Goal: Task Accomplishment & Management: Complete application form

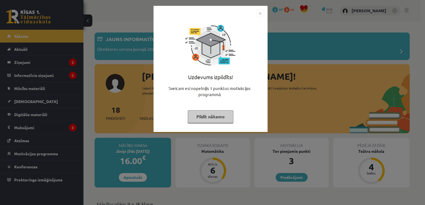
click at [203, 117] on button "Pildīt nākamo" at bounding box center [211, 117] width 46 height 13
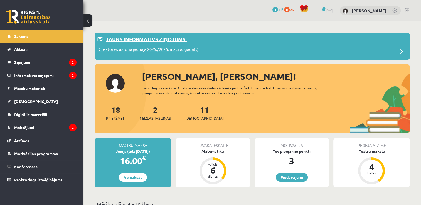
click at [163, 39] on p "Jauns informatīvs ziņojums!" at bounding box center [146, 39] width 81 height 8
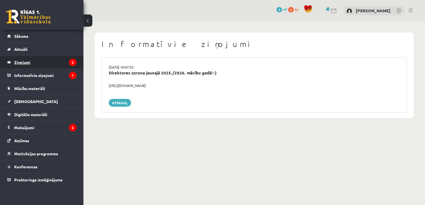
click at [61, 65] on legend "Ziņojumi 2" at bounding box center [45, 62] width 62 height 13
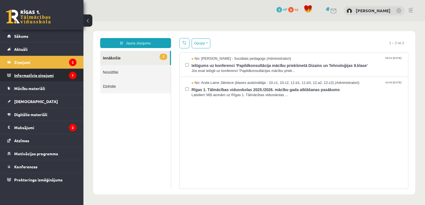
click at [58, 76] on legend "Informatīvie ziņojumi 1" at bounding box center [45, 75] width 62 height 13
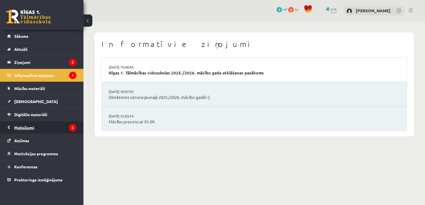
click at [48, 127] on legend "Maksājumi 2" at bounding box center [45, 127] width 62 height 13
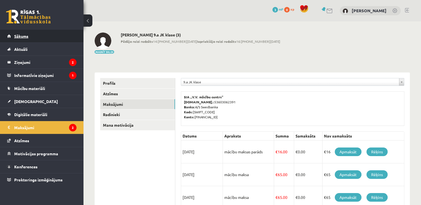
click at [25, 38] on link "Sākums" at bounding box center [41, 36] width 69 height 13
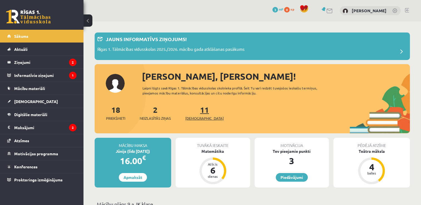
click at [193, 108] on link "11 Ieskaites" at bounding box center [204, 113] width 38 height 16
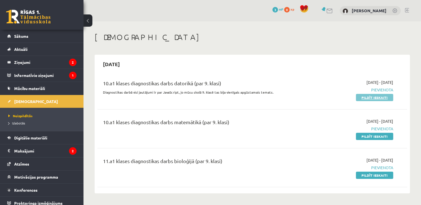
click at [369, 97] on link "Pildīt ieskaiti" at bounding box center [374, 97] width 37 height 7
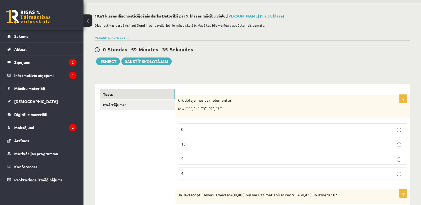
scroll to position [26, 0]
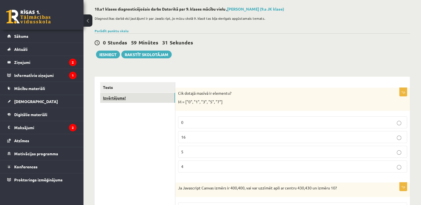
click at [149, 93] on link "Izvērtējums!" at bounding box center [137, 98] width 75 height 10
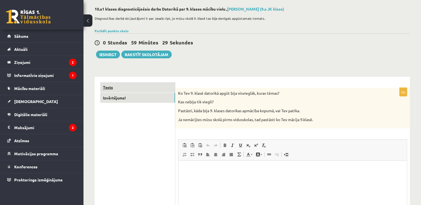
scroll to position [0, 0]
click at [152, 87] on link "Tests" at bounding box center [137, 87] width 75 height 10
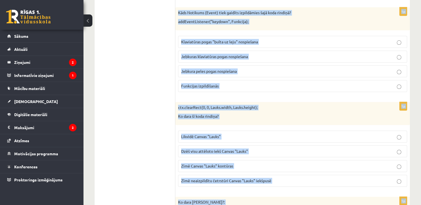
scroll to position [2808, 0]
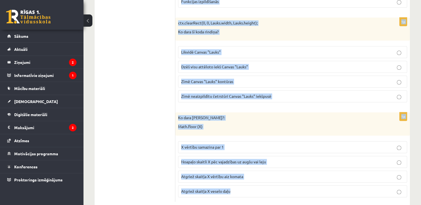
drag, startPoint x: 178, startPoint y: 116, endPoint x: 269, endPoint y: 185, distance: 114.2
copy form "Cik dotajā masīvā ir elementu? M = ["0", "1", "3", "5", "7"] 0 16 5 4 1p Ja Jav…"
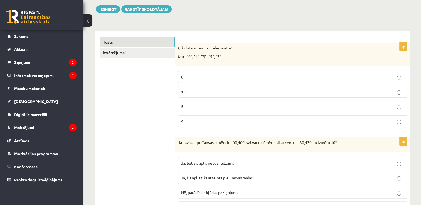
scroll to position [75, 0]
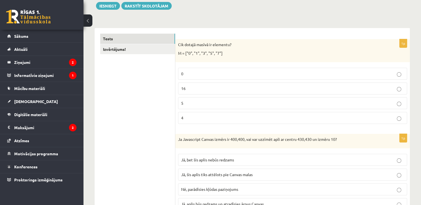
click at [208, 99] on label "5" at bounding box center [292, 103] width 229 height 12
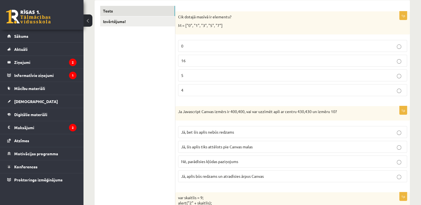
scroll to position [110, 0]
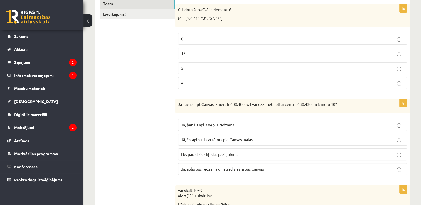
click at [252, 128] on label "Jā, bet šis aplis nebūs redzams" at bounding box center [292, 125] width 229 height 12
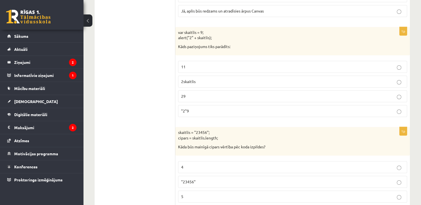
scroll to position [272, 0]
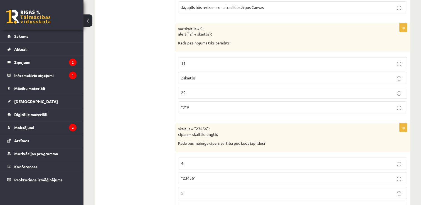
click at [190, 90] on p "29" at bounding box center [292, 93] width 223 height 6
click at [245, 191] on p "5" at bounding box center [292, 193] width 223 height 6
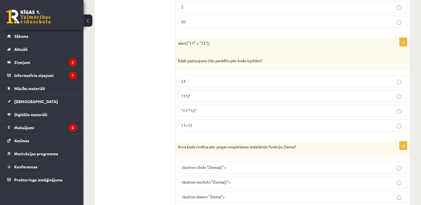
scroll to position [469, 0]
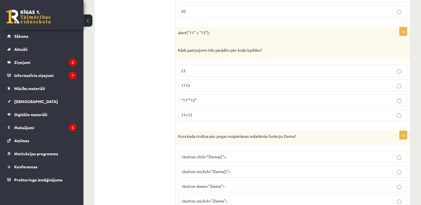
click at [205, 83] on p "1112" at bounding box center [292, 86] width 223 height 6
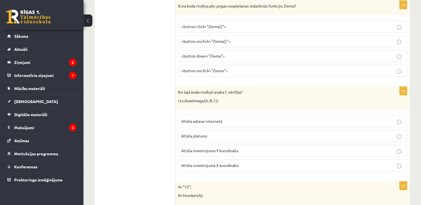
scroll to position [609, 0]
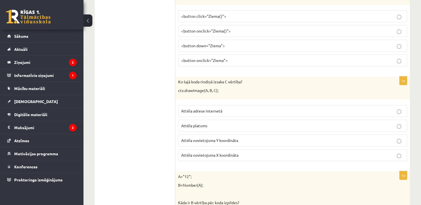
click at [221, 28] on span "<button onclick="Ziema()">" at bounding box center [206, 30] width 50 height 5
click at [251, 135] on label "Attēla novietojuma Y koordināta" at bounding box center [292, 141] width 229 height 12
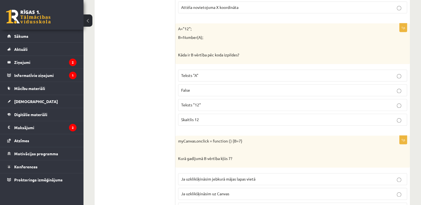
scroll to position [761, 0]
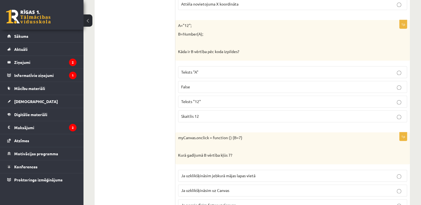
click at [249, 114] on p "Skaitlis 12" at bounding box center [292, 117] width 223 height 6
click at [232, 189] on p "Ja uzklikšķināsim uz Canvas" at bounding box center [292, 191] width 223 height 6
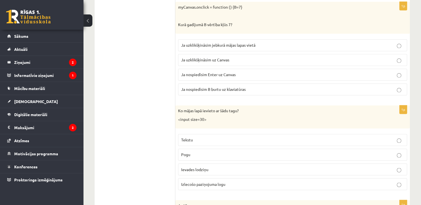
scroll to position [895, 0]
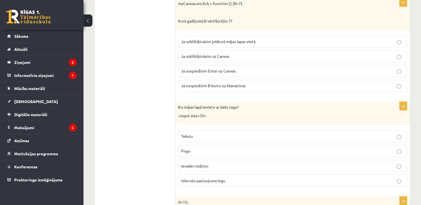
click at [248, 169] on fieldset "Tekstu Pogu Ievades lodziņu Izlecošo paziņojuma logu" at bounding box center [292, 158] width 229 height 61
click at [248, 165] on p "Ievades lodziņu" at bounding box center [292, 166] width 223 height 6
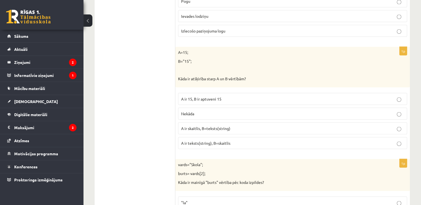
scroll to position [1052, 0]
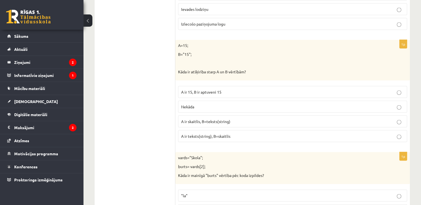
click at [227, 119] on span "A ir skaitlis, B=teksts(string)" at bounding box center [205, 121] width 49 height 5
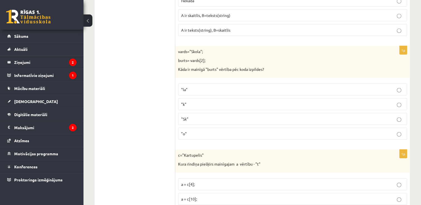
scroll to position [1165, 0]
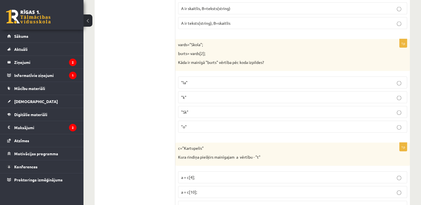
click at [278, 124] on p ""o"" at bounding box center [292, 127] width 223 height 6
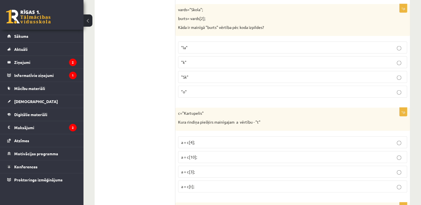
scroll to position [1214, 0]
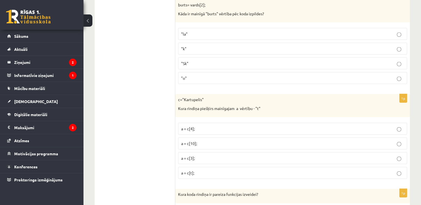
click at [242, 156] on p "a = c[3];" at bounding box center [292, 159] width 223 height 6
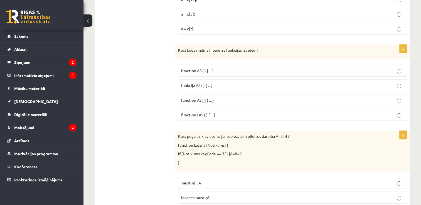
scroll to position [1390, 0]
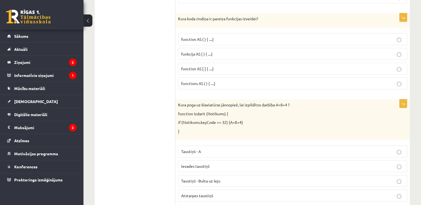
click at [218, 33] on label "function AS ( ) { ....}" at bounding box center [292, 39] width 229 height 12
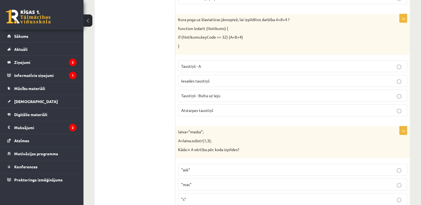
scroll to position [1482, 0]
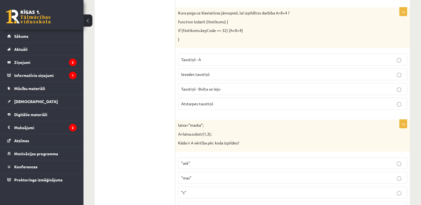
click at [190, 101] on label "Atstarpes taustiņš" at bounding box center [292, 104] width 229 height 12
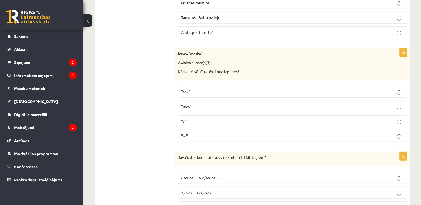
scroll to position [1568, 0]
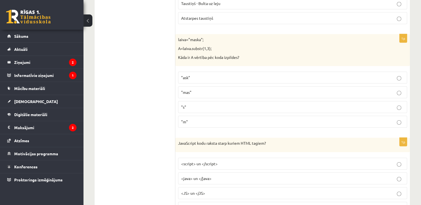
click at [231, 75] on p ""ask"" at bounding box center [292, 78] width 223 height 6
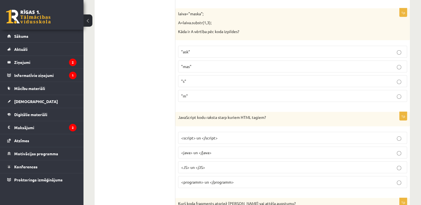
scroll to position [1601, 0]
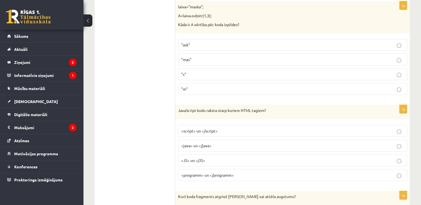
click at [250, 128] on p "<script> un </script>" at bounding box center [292, 131] width 223 height 6
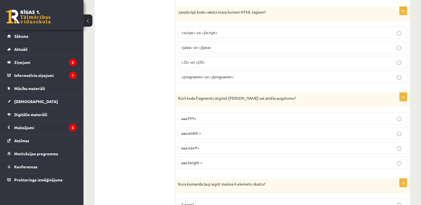
scroll to position [1710, 0]
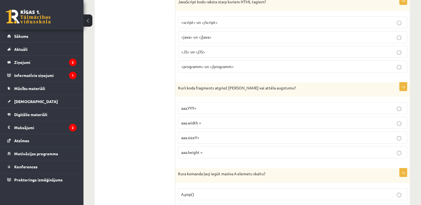
click at [207, 147] on label "aaa.height =" at bounding box center [292, 153] width 229 height 12
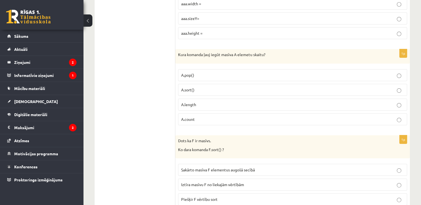
scroll to position [1840, 0]
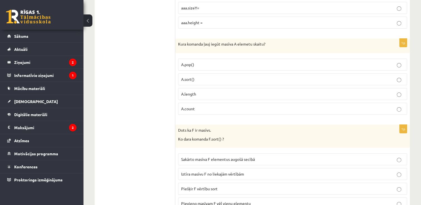
click at [212, 91] on p "A.length" at bounding box center [292, 94] width 223 height 6
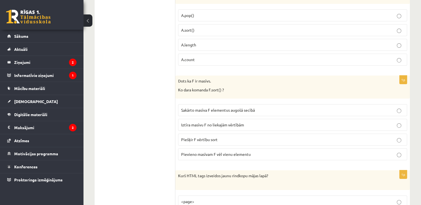
scroll to position [1924, 0]
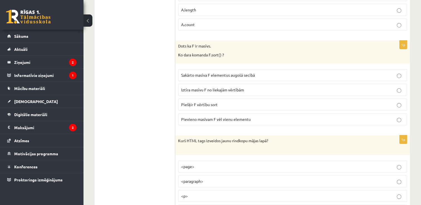
click at [241, 117] on span "Pievieno masīvam F vēl vienu elementu" at bounding box center [216, 119] width 70 height 5
click at [266, 72] on p "Sakārto masīva F elementus augošā secībā" at bounding box center [292, 75] width 223 height 6
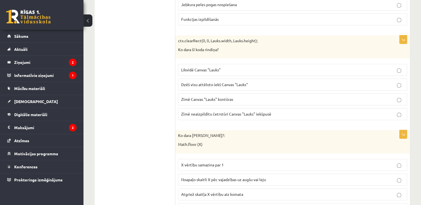
scroll to position [2808, 0]
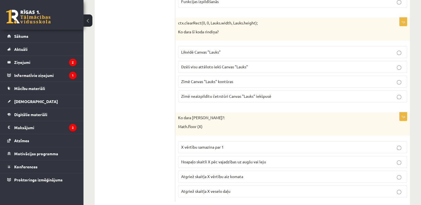
click at [300, 171] on label "Atgriež skaitļa X vērtību aiz komata" at bounding box center [292, 177] width 229 height 12
click at [244, 46] on label "Likvidē Canvas "Lauks"" at bounding box center [292, 52] width 229 height 12
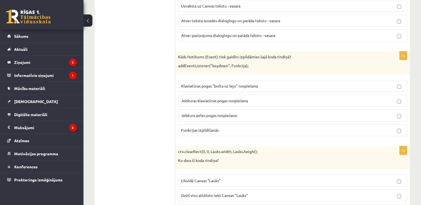
scroll to position [2641, 0]
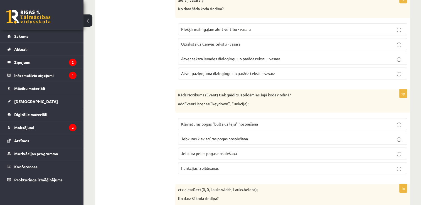
click at [292, 118] on label "Klaviatūras pogas "bulta uz leju" nospiešana" at bounding box center [292, 124] width 229 height 12
click at [273, 53] on label "Atver teksta ievades dialoglogu un parāda tekstu - vasara" at bounding box center [292, 59] width 229 height 12
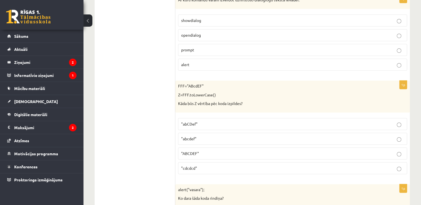
scroll to position [2384, 0]
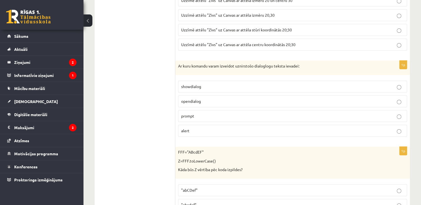
click at [263, 188] on p ""abCDef"" at bounding box center [292, 191] width 223 height 6
click at [228, 83] on fieldset "showdialog opendialog prompt alert" at bounding box center [292, 108] width 229 height 61
click at [379, 99] on p "opendialog" at bounding box center [292, 102] width 223 height 6
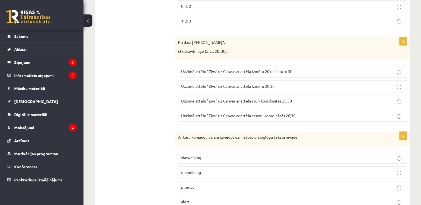
scroll to position [2292, 0]
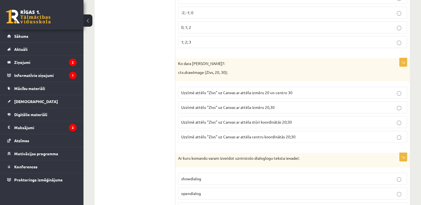
click at [374, 119] on fieldset "Uzzīmē attēlu "Zivs" uz Canvas ar attēla izmēru 20 un centru 30 Uzzīmē attēlu "…" at bounding box center [292, 114] width 229 height 61
click at [354, 25] on p "0; 1; 2" at bounding box center [292, 28] width 223 height 6
click at [381, 134] on p "Uzzīmē attēlu "Zivs" uz Canvas ar attēla centru koordinātās 20;30" at bounding box center [292, 137] width 223 height 6
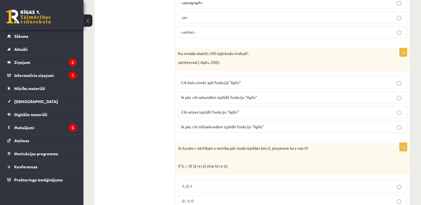
scroll to position [2054, 0]
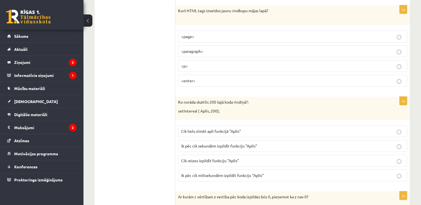
click at [342, 143] on p "Ik pēc cik sekundēm izpildīt funkciju "Aplis"" at bounding box center [292, 146] width 223 height 6
click at [316, 45] on label "<paragraph>" at bounding box center [292, 51] width 229 height 12
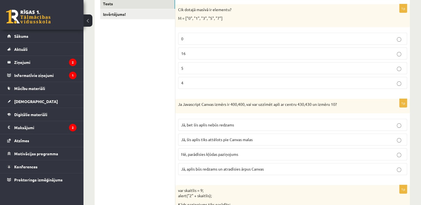
scroll to position [0, 0]
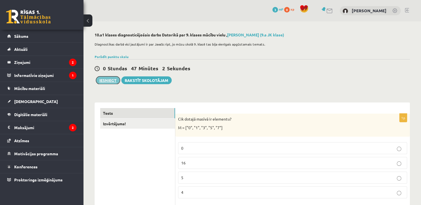
click at [111, 80] on button "Iesniegt" at bounding box center [108, 81] width 24 height 8
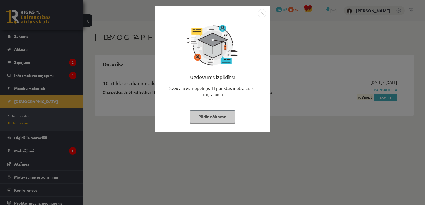
click at [215, 114] on button "Pildīt nākamo" at bounding box center [213, 117] width 46 height 13
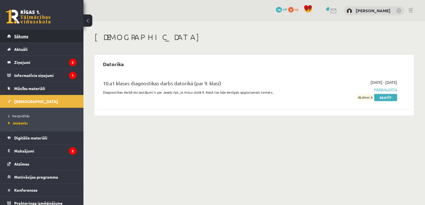
click at [34, 34] on link "Sākums" at bounding box center [41, 36] width 69 height 13
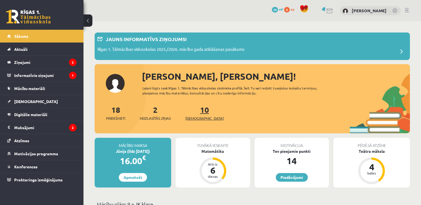
click at [196, 107] on link "10 Ieskaites" at bounding box center [204, 113] width 38 height 16
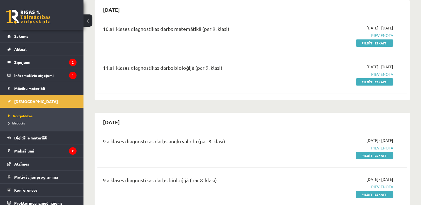
scroll to position [40, 0]
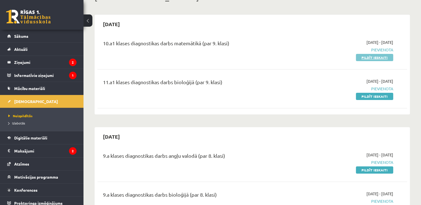
click at [369, 56] on link "Pildīt ieskaiti" at bounding box center [374, 57] width 37 height 7
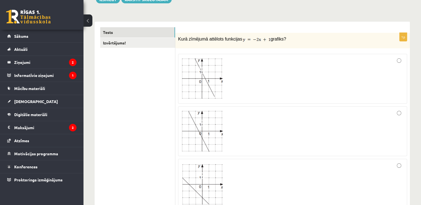
scroll to position [76, 0]
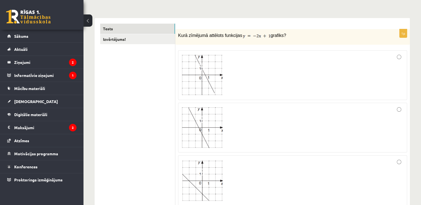
click at [222, 125] on img at bounding box center [202, 127] width 42 height 41
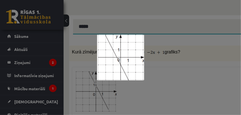
click at [184, 56] on div at bounding box center [120, 57] width 241 height 115
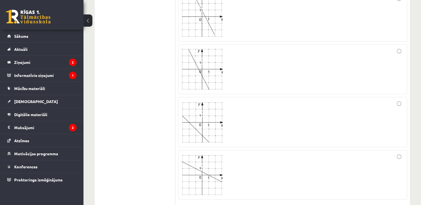
scroll to position [146, 0]
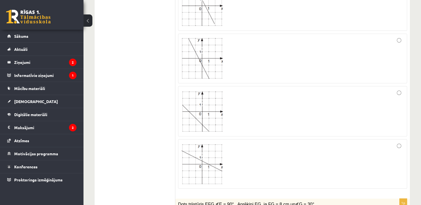
click at [396, 95] on div at bounding box center [292, 111] width 223 height 44
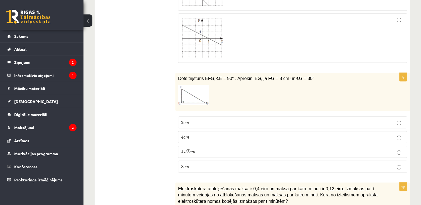
scroll to position [283, 0]
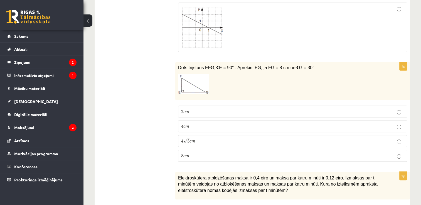
click at [244, 111] on p "2 c m 2 c m" at bounding box center [292, 112] width 223 height 6
click at [243, 124] on p "4 c m 4 c m" at bounding box center [292, 127] width 223 height 6
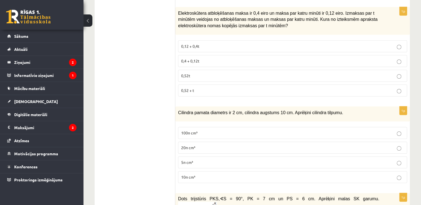
scroll to position [441, 0]
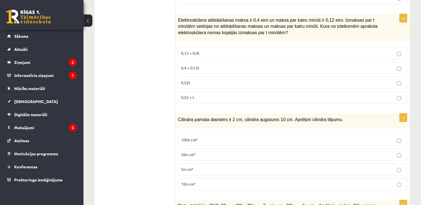
click at [282, 80] on p "0,52t" at bounding box center [292, 83] width 223 height 6
click at [202, 149] on label "20π cm³" at bounding box center [292, 155] width 229 height 12
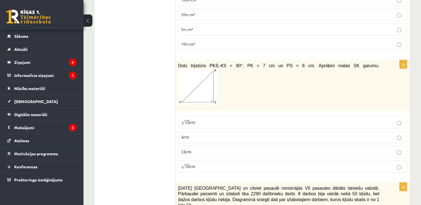
scroll to position [666, 0]
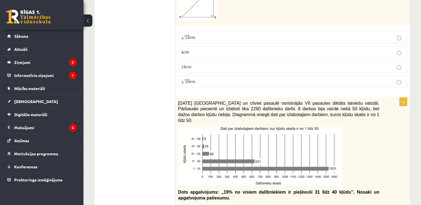
click at [311, 76] on label "√ 10 c m 10 c m" at bounding box center [292, 82] width 229 height 12
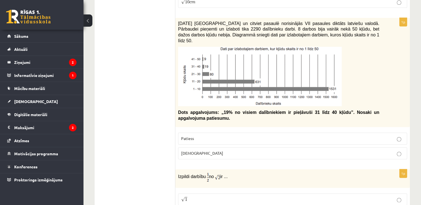
scroll to position [782, 0]
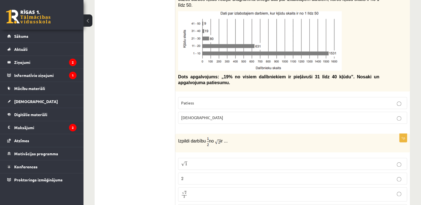
click at [238, 100] on p "Patiess" at bounding box center [292, 103] width 223 height 6
click at [199, 173] on label "2 2" at bounding box center [292, 179] width 229 height 12
click at [298, 191] on p "√ 2 2 2 2" at bounding box center [292, 195] width 223 height 8
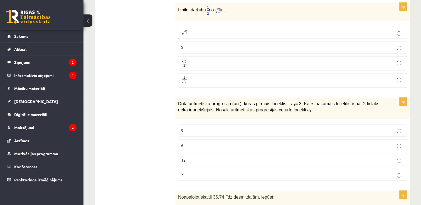
scroll to position [1020, 0]
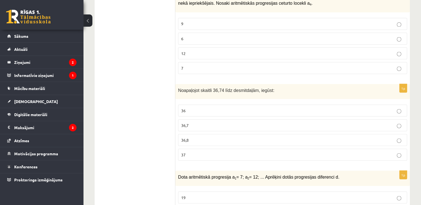
click at [349, 36] on p "6" at bounding box center [292, 39] width 223 height 6
click at [263, 123] on p "36,7" at bounding box center [292, 126] width 223 height 6
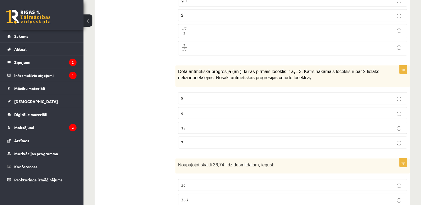
scroll to position [938, 0]
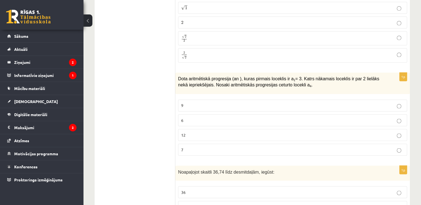
click at [343, 51] on p "2 √ 2 2 2" at bounding box center [292, 55] width 223 height 8
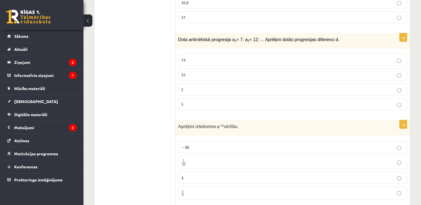
scroll to position [1186, 0]
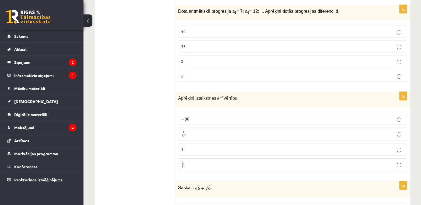
click at [349, 41] on label "35" at bounding box center [292, 47] width 229 height 12
click at [303, 113] on label "− 36 − 36" at bounding box center [292, 119] width 229 height 12
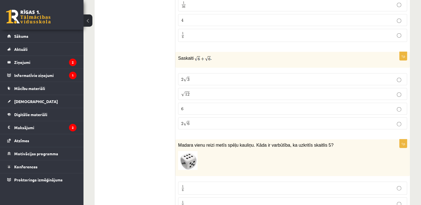
scroll to position [1319, 0]
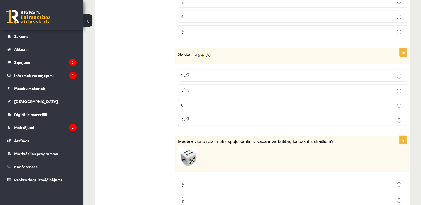
click at [325, 94] on fieldset "2 √ 3 2 3 √ 12 12 6 6 2 √ 6 2 6" at bounding box center [292, 97] width 229 height 61
click at [276, 194] on label "1 5 1 5" at bounding box center [292, 200] width 229 height 13
click at [370, 88] on p "√ 12 12" at bounding box center [292, 91] width 223 height 6
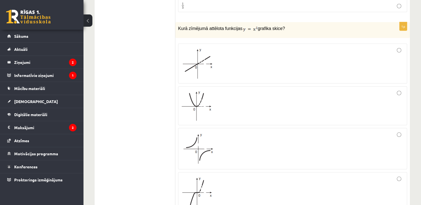
scroll to position [1560, 0]
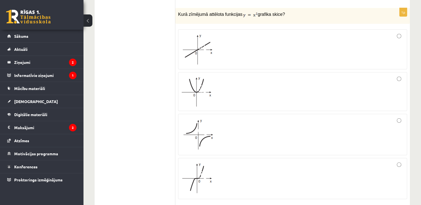
click at [196, 164] on img at bounding box center [196, 179] width 31 height 32
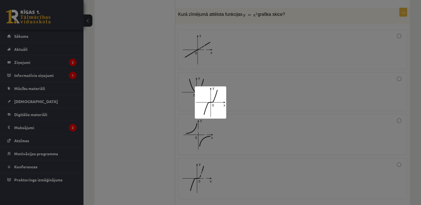
click at [273, 102] on div at bounding box center [210, 102] width 421 height 205
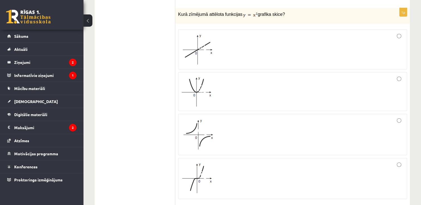
click at [379, 161] on div at bounding box center [292, 178] width 223 height 35
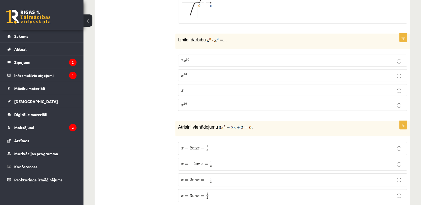
scroll to position [1786, 0]
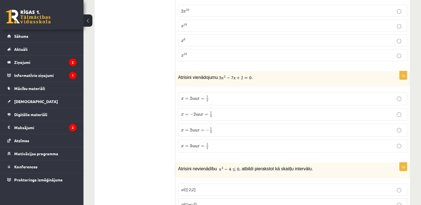
click at [336, 35] on label "x 6 x 6" at bounding box center [292, 41] width 229 height 12
click at [300, 127] on p "x = 2 un x = − 1 3 x = 2 un x = − 1 3" at bounding box center [292, 130] width 223 height 7
click at [278, 184] on label "x∈[-2;2]" at bounding box center [292, 190] width 229 height 12
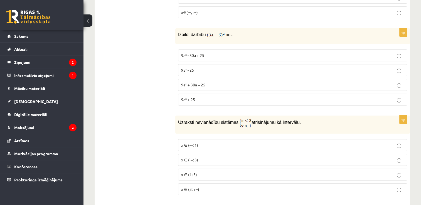
scroll to position [2015, 0]
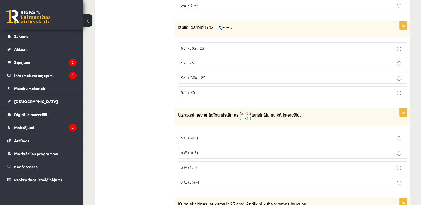
click at [305, 72] on label "9a² + 30a + 25" at bounding box center [292, 78] width 229 height 12
click at [276, 150] on p "x ∈ (-∞; 3)" at bounding box center [292, 153] width 223 height 6
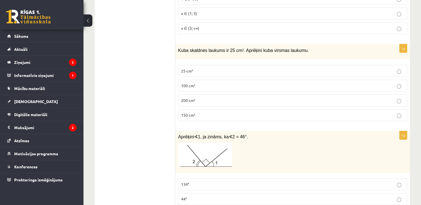
scroll to position [2184, 0]
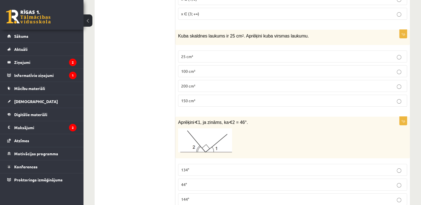
click at [287, 72] on fieldset "25 cm² 100 cm² 200 cm² 150 cm²" at bounding box center [292, 78] width 229 height 61
click at [249, 182] on p "44°" at bounding box center [292, 185] width 223 height 6
click at [347, 68] on p "100 cm²" at bounding box center [292, 71] width 223 height 6
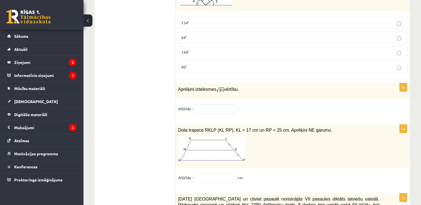
scroll to position [2349, 0]
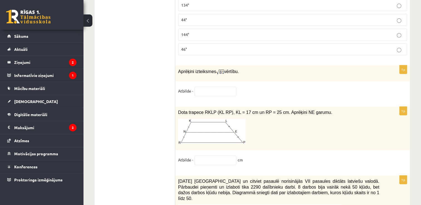
drag, startPoint x: 177, startPoint y: 48, endPoint x: 163, endPoint y: 35, distance: 18.7
drag, startPoint x: 163, startPoint y: 35, endPoint x: 124, endPoint y: 77, distance: 56.9
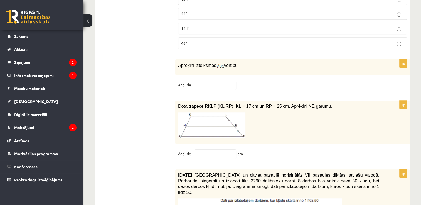
click at [220, 81] on input "text" at bounding box center [216, 85] width 42 height 9
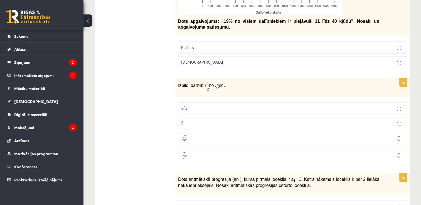
scroll to position [0, 0]
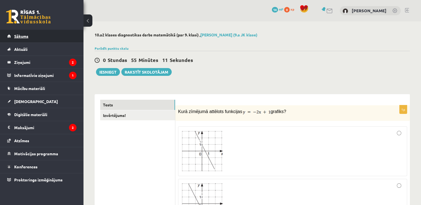
type input "******"
click at [49, 34] on link "Sākums" at bounding box center [41, 36] width 69 height 13
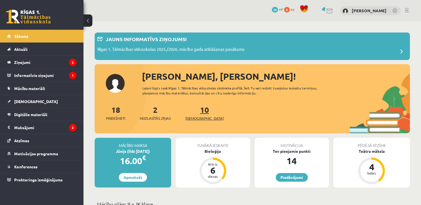
click at [194, 108] on link "10 Ieskaites" at bounding box center [204, 113] width 38 height 16
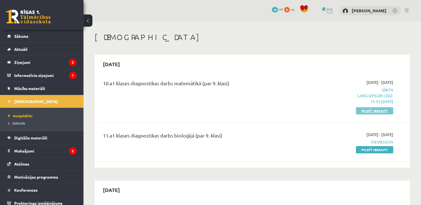
click at [388, 109] on link "Pildīt ieskaiti" at bounding box center [374, 110] width 37 height 7
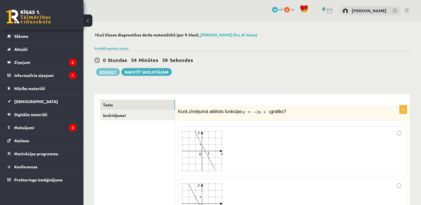
drag, startPoint x: 112, startPoint y: 76, endPoint x: 109, endPoint y: 74, distance: 3.2
click at [109, 74] on button "Iesniegt" at bounding box center [108, 72] width 24 height 8
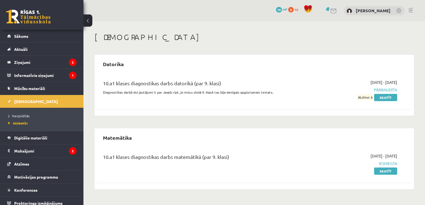
scroll to position [4, 0]
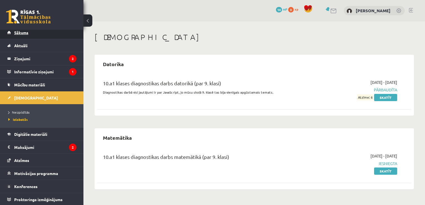
click at [33, 34] on link "Sākums" at bounding box center [41, 32] width 69 height 13
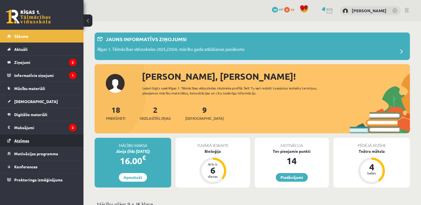
click at [27, 139] on span "Atzīmes" at bounding box center [21, 140] width 15 height 5
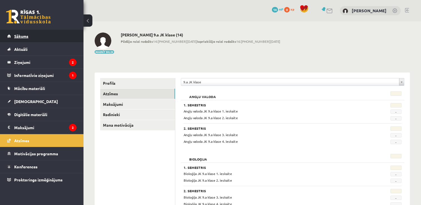
click at [43, 35] on link "Sākums" at bounding box center [41, 36] width 69 height 13
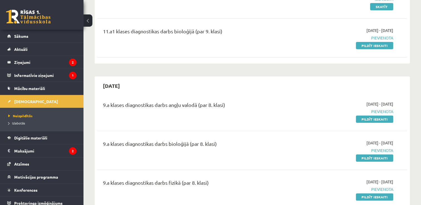
scroll to position [98, 0]
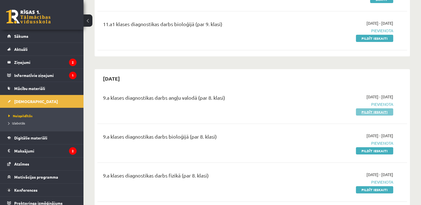
click at [372, 112] on link "Pildīt ieskaiti" at bounding box center [374, 112] width 37 height 7
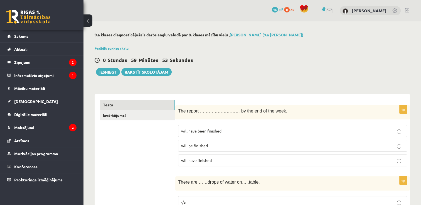
click at [212, 146] on p "will be finished" at bounding box center [292, 146] width 223 height 6
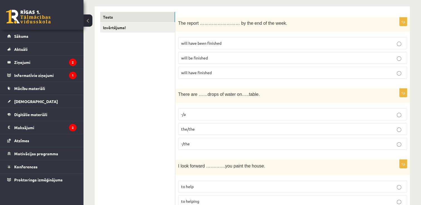
scroll to position [90, 0]
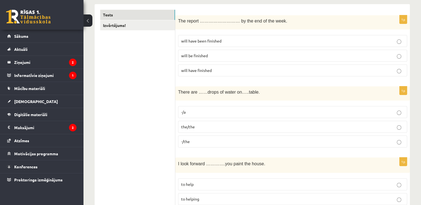
click at [209, 141] on p "-/the" at bounding box center [292, 142] width 223 height 6
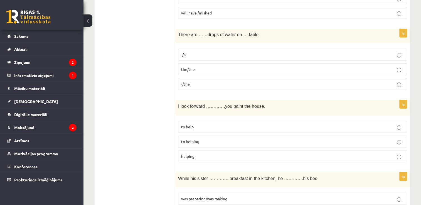
scroll to position [155, 0]
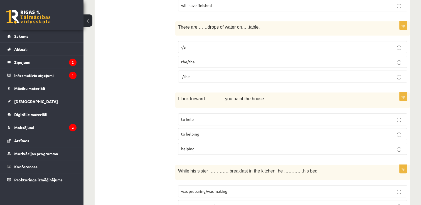
click at [250, 132] on p "to helping" at bounding box center [292, 134] width 223 height 6
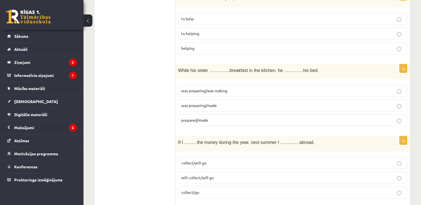
scroll to position [259, 0]
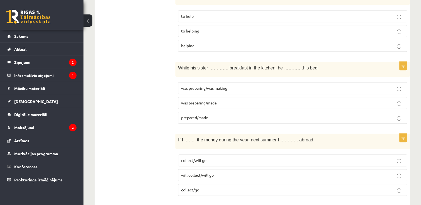
click at [238, 103] on p "was preparing/made" at bounding box center [292, 103] width 223 height 6
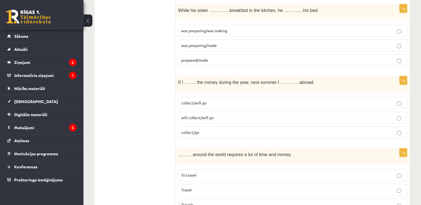
scroll to position [319, 0]
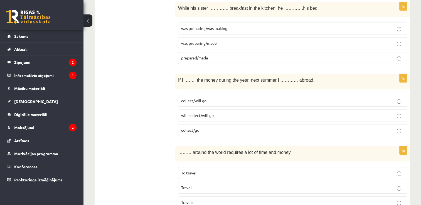
click at [229, 100] on p "collect/will go" at bounding box center [292, 101] width 223 height 6
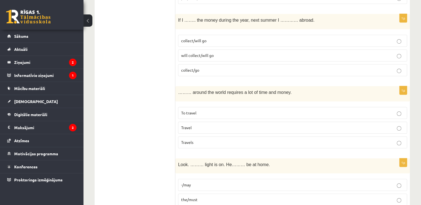
scroll to position [381, 0]
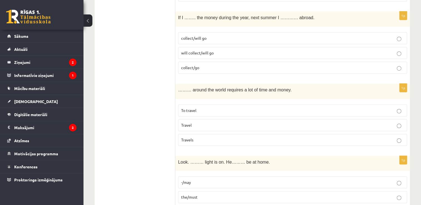
click at [216, 108] on p "To travel" at bounding box center [292, 111] width 223 height 6
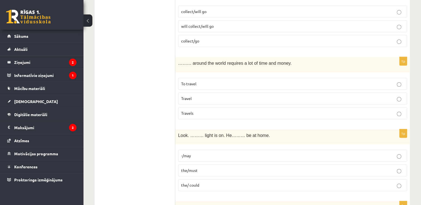
scroll to position [415, 0]
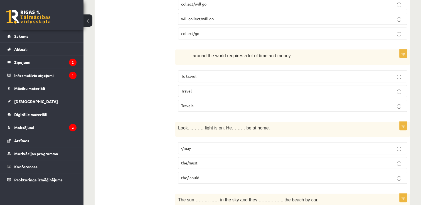
click at [231, 160] on p "the/must" at bounding box center [292, 163] width 223 height 6
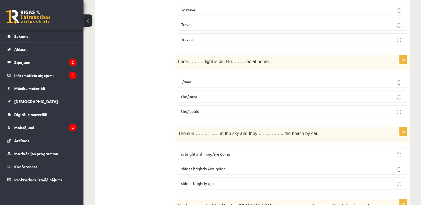
scroll to position [467, 0]
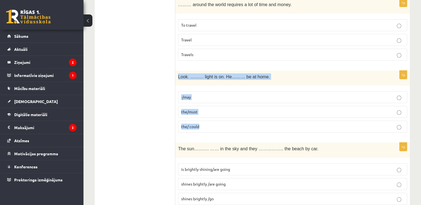
drag, startPoint x: 176, startPoint y: 74, endPoint x: 225, endPoint y: 121, distance: 68.1
click at [225, 121] on div "1p Look. ……… light is on. He……… be at home. -/may the/must the/ could" at bounding box center [292, 104] width 235 height 67
copy div "Look. ……… light is on. He……… be at home. -/may the/must the/ could"
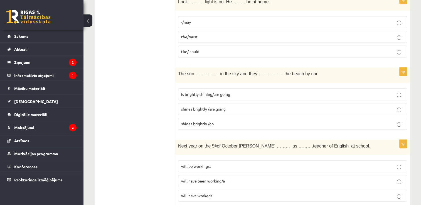
scroll to position [0, 0]
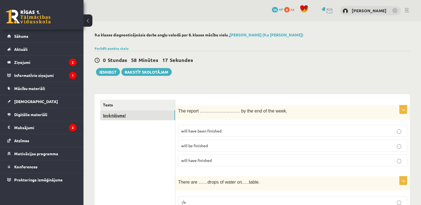
click at [140, 114] on link "Izvērtējums!" at bounding box center [137, 116] width 75 height 10
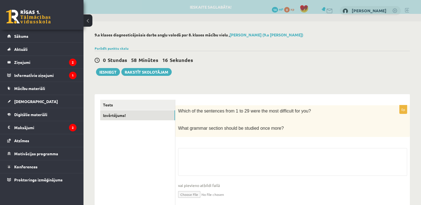
click at [252, 177] on fieldset "vai pievieno atbildi failā Iesniegtā atbilde" at bounding box center [292, 176] width 229 height 57
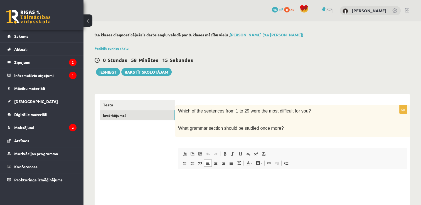
click at [249, 171] on html at bounding box center [292, 177] width 229 height 17
click at [250, 180] on p "**********" at bounding box center [293, 178] width 218 height 6
click at [251, 183] on html "**********" at bounding box center [292, 177] width 229 height 17
click at [284, 176] on p "**********" at bounding box center [293, 178] width 218 height 6
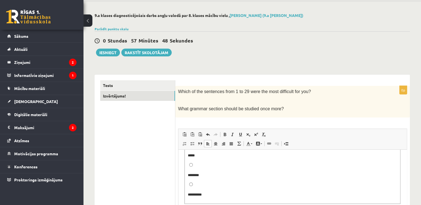
scroll to position [36, 0]
click at [196, 182] on fieldset "**********" at bounding box center [293, 170] width 216 height 63
click at [187, 191] on fieldset "**********" at bounding box center [293, 170] width 216 height 63
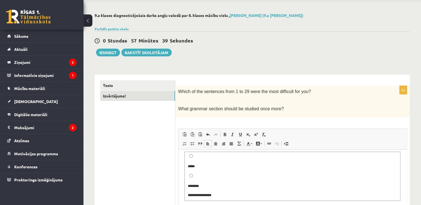
scroll to position [22, 0]
click at [187, 185] on fieldset "**********" at bounding box center [293, 177] width 216 height 50
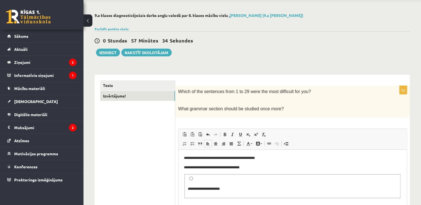
scroll to position [0, 0]
click at [285, 167] on p "**********" at bounding box center [293, 168] width 218 height 6
click at [197, 169] on p "**********" at bounding box center [293, 168] width 218 height 6
click at [206, 168] on p "**********" at bounding box center [293, 168] width 218 height 6
click at [236, 169] on p "**********" at bounding box center [293, 168] width 218 height 6
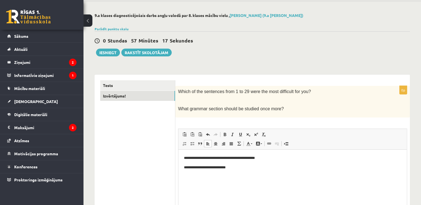
click at [241, 170] on p "**********" at bounding box center [293, 168] width 218 height 6
click at [223, 169] on p "**********" at bounding box center [293, 168] width 218 height 6
click at [224, 170] on p "**********" at bounding box center [293, 168] width 218 height 6
click at [225, 169] on p "**********" at bounding box center [293, 168] width 218 height 6
click at [223, 170] on p "**********" at bounding box center [293, 168] width 218 height 6
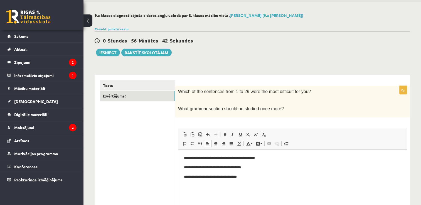
click at [224, 170] on p "**********" at bounding box center [293, 168] width 218 height 6
click at [257, 179] on p "**********" at bounding box center [293, 177] width 218 height 6
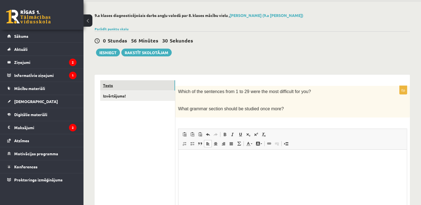
click at [155, 88] on link "Tests" at bounding box center [137, 85] width 75 height 10
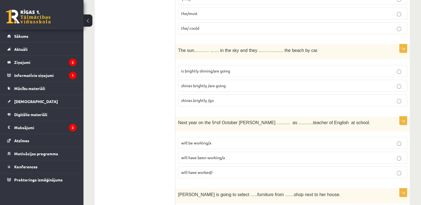
scroll to position [563, 0]
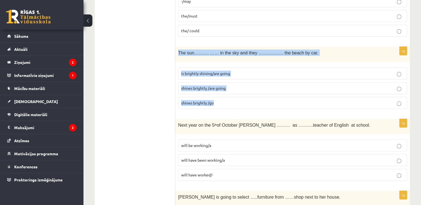
drag, startPoint x: 177, startPoint y: 49, endPoint x: 221, endPoint y: 97, distance: 64.9
click at [221, 97] on div "1p The sun………. …… in the sky and they …………….. the beach by car. is brightly shi…" at bounding box center [292, 80] width 235 height 67
copy div "The sun………. …… in the sky and they …………….. the beach by car. is brightly shinin…"
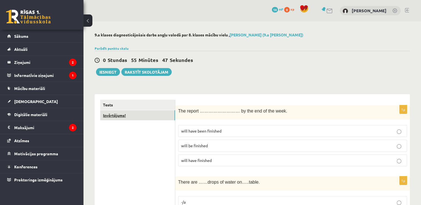
click at [131, 113] on link "Izvērtējums!" at bounding box center [137, 116] width 75 height 10
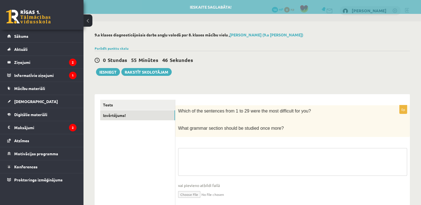
click at [234, 163] on textarea at bounding box center [292, 162] width 229 height 28
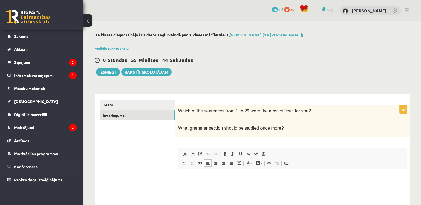
click at [244, 179] on p "Bagātinātā teksta redaktors, wiswyg-editor-user-answer-47363838390700" at bounding box center [292, 178] width 217 height 6
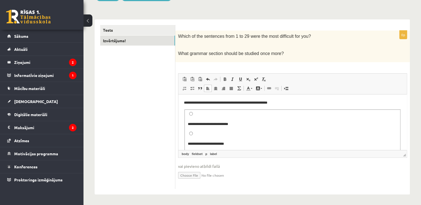
scroll to position [45, 0]
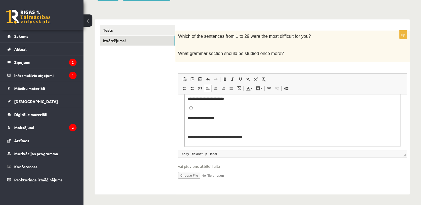
drag, startPoint x: 403, startPoint y: 119, endPoint x: 577, endPoint y: 254, distance: 220.0
click at [255, 136] on label "**********" at bounding box center [266, 137] width 156 height 4
click at [369, 135] on p "**********" at bounding box center [293, 137] width 210 height 6
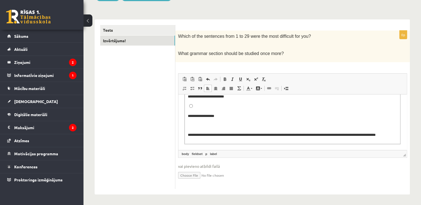
scroll to position [33, 0]
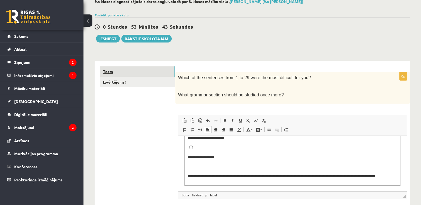
click at [150, 71] on link "Tests" at bounding box center [137, 72] width 75 height 10
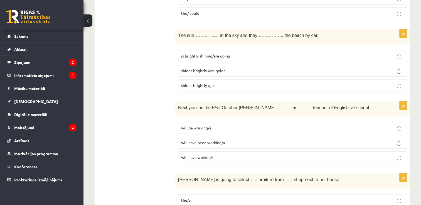
scroll to position [591, 0]
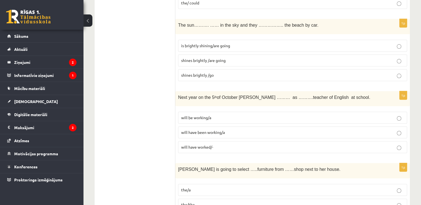
click at [219, 47] on label "is brightly shining/are going" at bounding box center [292, 46] width 229 height 12
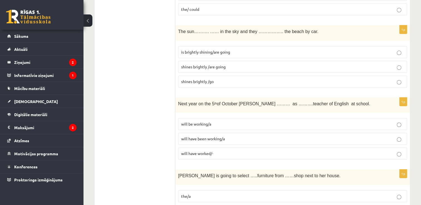
scroll to position [582, 0]
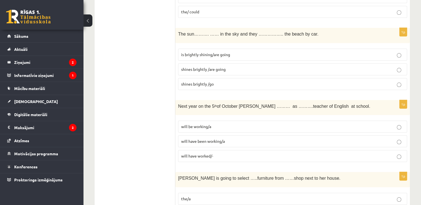
click at [261, 127] on label "will be working/a" at bounding box center [292, 127] width 229 height 12
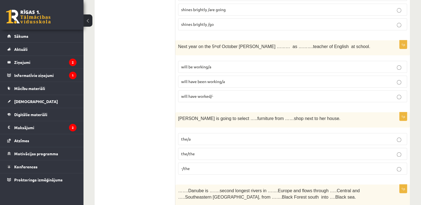
scroll to position [644, 0]
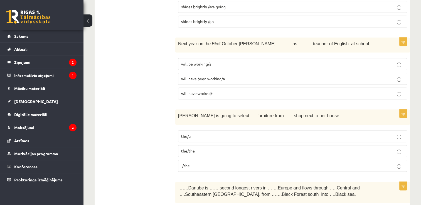
click at [238, 134] on p "the/a" at bounding box center [292, 137] width 223 height 6
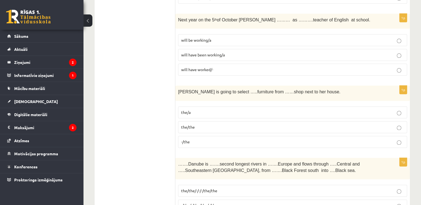
scroll to position [671, 0]
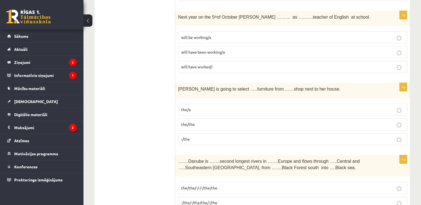
click at [202, 137] on p "-/the" at bounding box center [292, 139] width 223 height 6
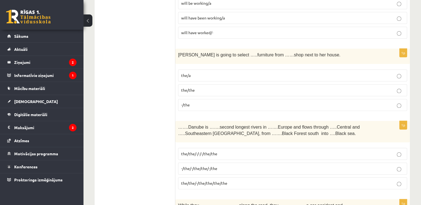
scroll to position [708, 0]
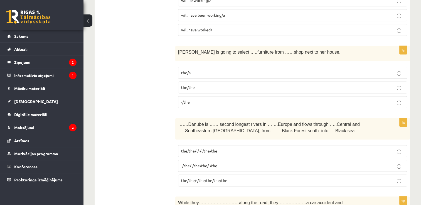
click at [217, 149] on span "the/the/-/-/-/the/the" at bounding box center [199, 151] width 36 height 5
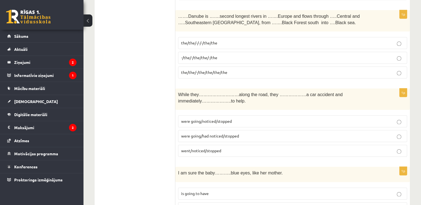
scroll to position [809, 0]
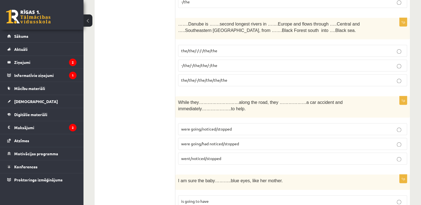
click at [209, 156] on p "went/noticed/stopped" at bounding box center [292, 159] width 223 height 6
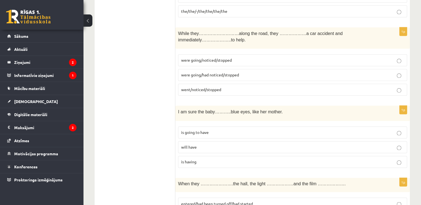
scroll to position [880, 0]
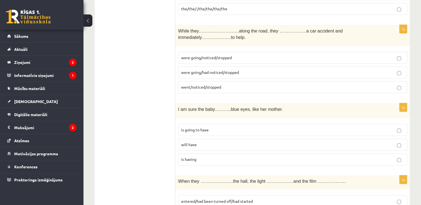
click at [200, 139] on label "will have" at bounding box center [292, 145] width 229 height 12
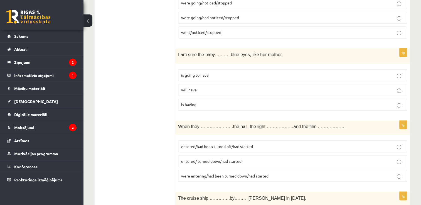
scroll to position [937, 0]
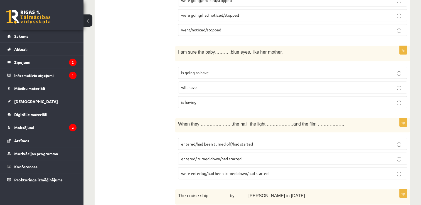
click at [200, 141] on span "entered/had been turned off/had started" at bounding box center [217, 143] width 72 height 5
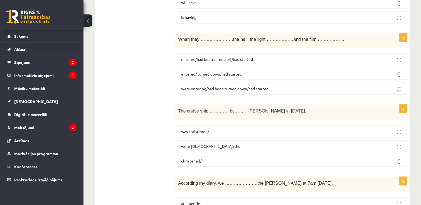
scroll to position [1050, 0]
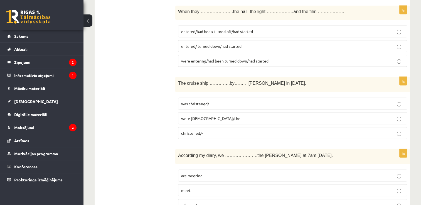
click at [211, 101] on p "was christened/-" at bounding box center [292, 104] width 223 height 6
click at [234, 116] on p "were christened/the" at bounding box center [292, 119] width 223 height 6
click at [329, 98] on label "was christened/-" at bounding box center [292, 104] width 229 height 12
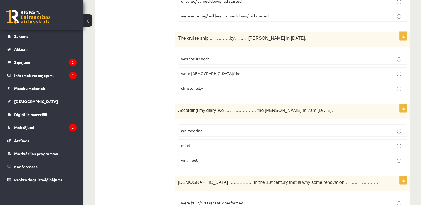
scroll to position [1100, 0]
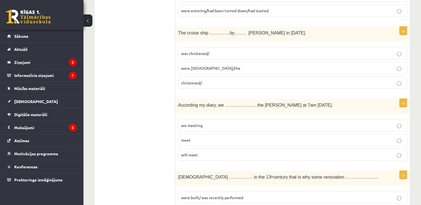
click at [227, 123] on p "are meeting" at bounding box center [292, 126] width 223 height 6
click at [229, 152] on p "will meet" at bounding box center [292, 155] width 223 height 6
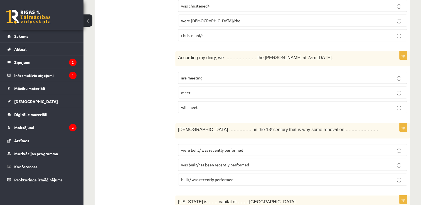
scroll to position [1150, 0]
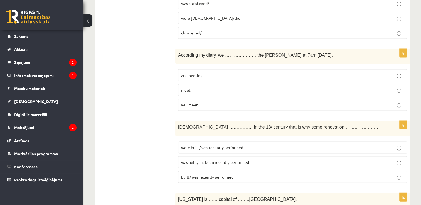
click at [207, 157] on label "was built/has been recently performed" at bounding box center [292, 163] width 229 height 12
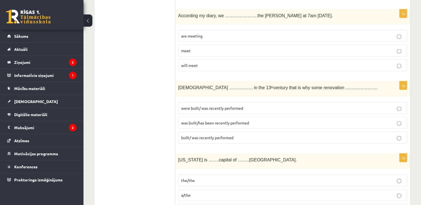
scroll to position [1198, 0]
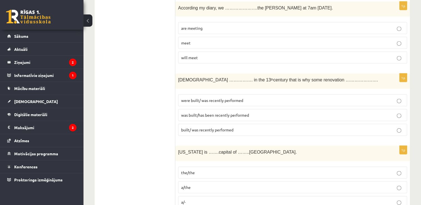
click at [195, 200] on p "a/-" at bounding box center [292, 203] width 223 height 6
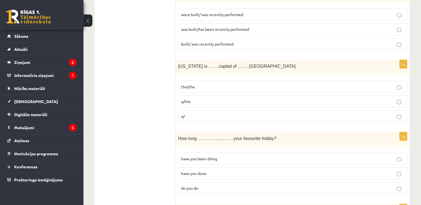
scroll to position [1302, 0]
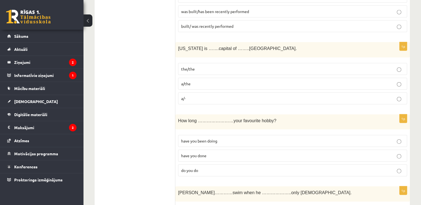
click at [336, 81] on p "a/the" at bounding box center [292, 84] width 223 height 6
click at [205, 139] on span "have you been doing" at bounding box center [199, 141] width 36 height 5
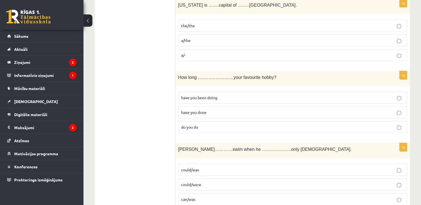
scroll to position [1348, 0]
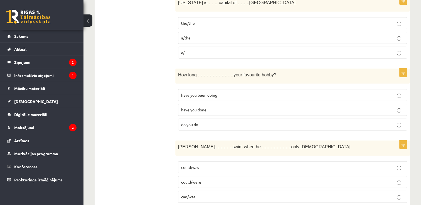
click at [200, 194] on p "can/was" at bounding box center [292, 197] width 223 height 6
click at [209, 165] on p "could/was" at bounding box center [292, 168] width 223 height 6
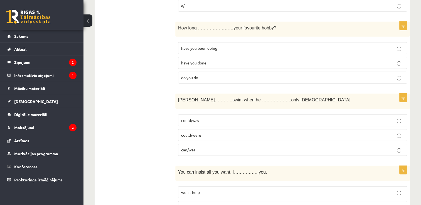
scroll to position [1397, 0]
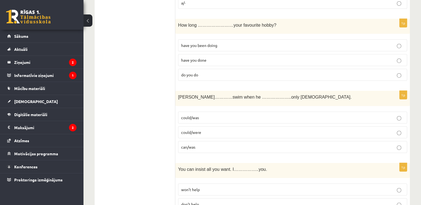
click at [281, 130] on p "could/were" at bounding box center [292, 133] width 223 height 6
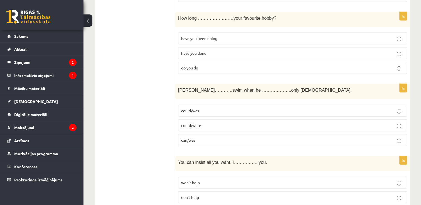
scroll to position [1407, 0]
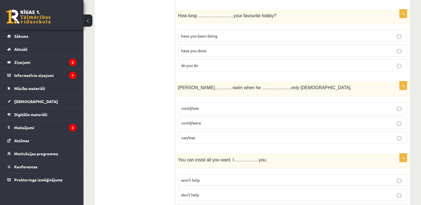
click at [303, 102] on label "could/was" at bounding box center [292, 108] width 229 height 12
click at [300, 120] on p "could/were" at bounding box center [292, 123] width 223 height 6
click at [319, 106] on p "could/was" at bounding box center [292, 109] width 223 height 6
click at [330, 120] on p "could/were" at bounding box center [292, 123] width 223 height 6
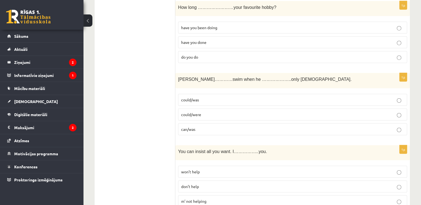
click at [219, 169] on p "won’t help" at bounding box center [292, 172] width 223 height 6
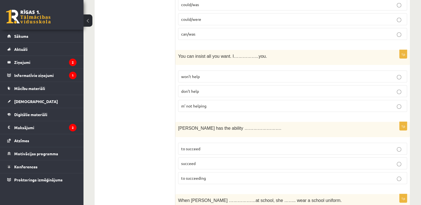
scroll to position [1536, 0]
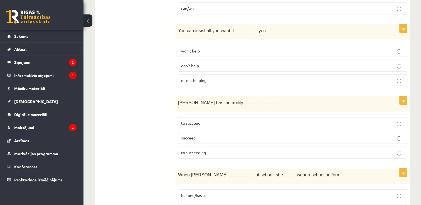
click at [239, 121] on p "to succeed" at bounding box center [292, 124] width 223 height 6
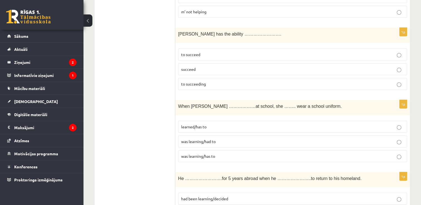
scroll to position [1610, 0]
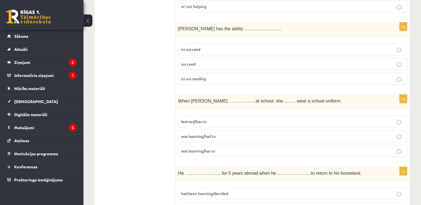
click at [209, 134] on span "was learning/had to" at bounding box center [198, 136] width 35 height 5
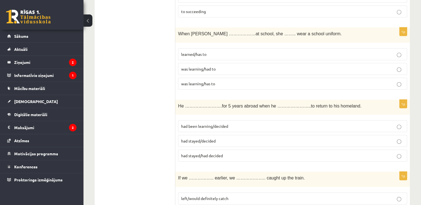
scroll to position [1680, 0]
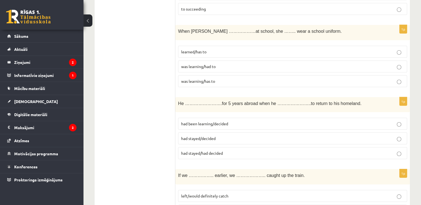
click at [235, 136] on p "had stayed/decided" at bounding box center [292, 139] width 223 height 6
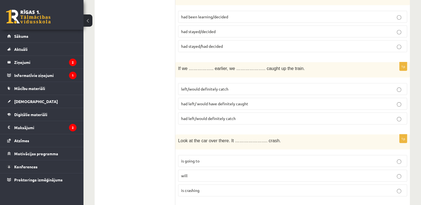
scroll to position [1790, 0]
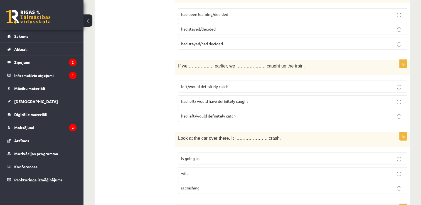
click at [205, 99] on p "had left/ would have definitely caught" at bounding box center [292, 102] width 223 height 6
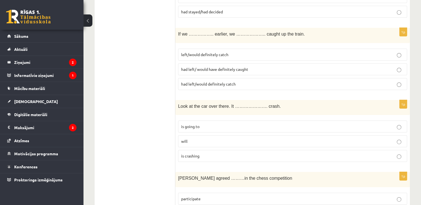
scroll to position [1827, 0]
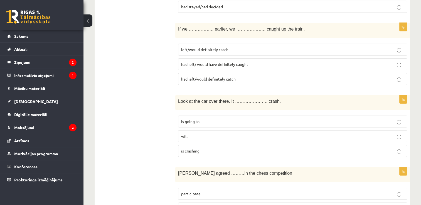
click at [208, 116] on label "is going to" at bounding box center [292, 122] width 229 height 12
click at [362, 131] on label "will" at bounding box center [292, 137] width 229 height 12
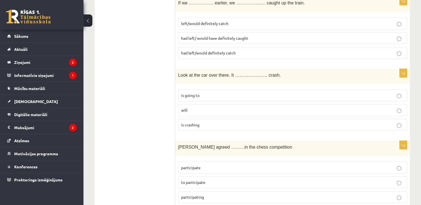
scroll to position [1858, 0]
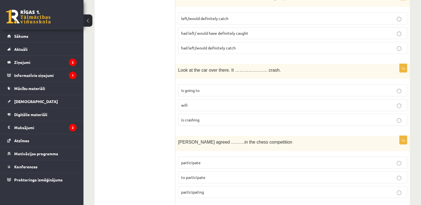
click at [224, 175] on p "to participate" at bounding box center [292, 178] width 223 height 6
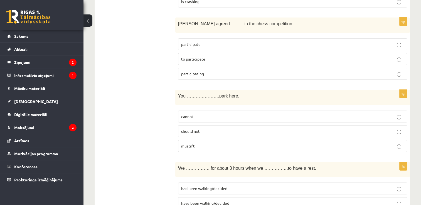
scroll to position [2000, 0]
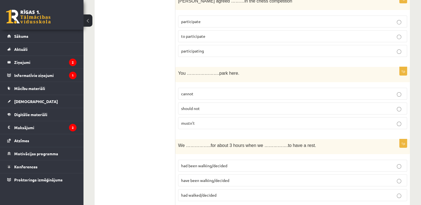
click at [194, 91] on p "cannot" at bounding box center [292, 94] width 223 height 6
click at [246, 178] on p "have been walking/decided" at bounding box center [292, 181] width 223 height 6
click at [303, 163] on p "had been walking/decided" at bounding box center [292, 166] width 223 height 6
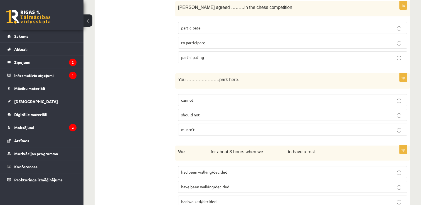
click at [277, 199] on p "had walked/decided" at bounding box center [292, 202] width 223 height 6
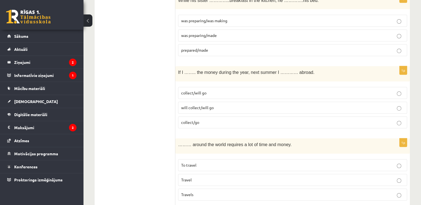
scroll to position [0, 0]
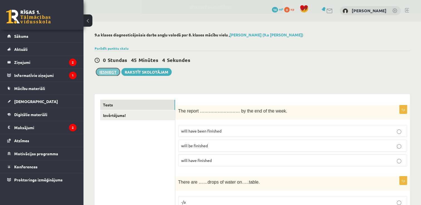
click at [107, 72] on button "Iesniegt" at bounding box center [108, 72] width 24 height 8
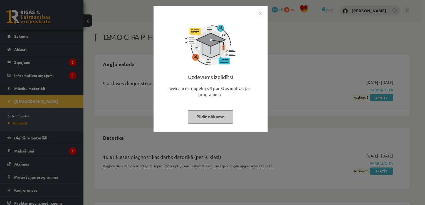
click at [202, 117] on button "Pildīt nākamo" at bounding box center [211, 117] width 46 height 13
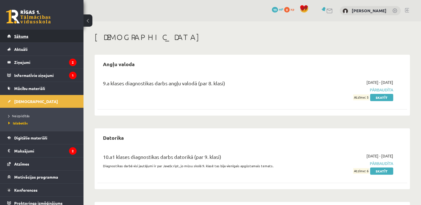
click at [63, 34] on link "Sākums" at bounding box center [41, 36] width 69 height 13
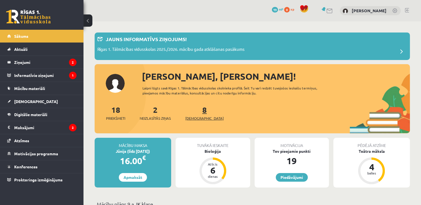
click at [195, 111] on link "8 Ieskaites" at bounding box center [204, 113] width 38 height 16
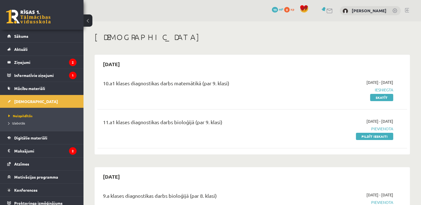
click at [308, 8] on span at bounding box center [304, 9] width 8 height 8
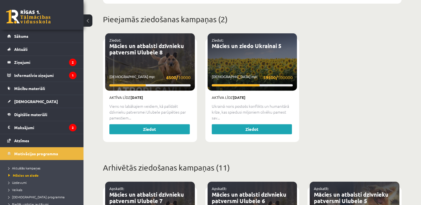
scroll to position [199, 0]
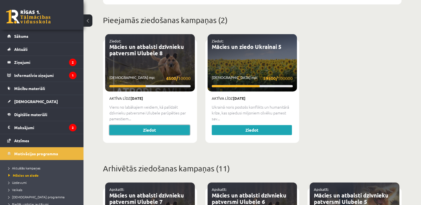
click at [126, 126] on link "Ziedot" at bounding box center [149, 130] width 80 height 10
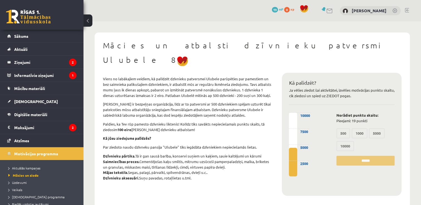
scroll to position [3, 0]
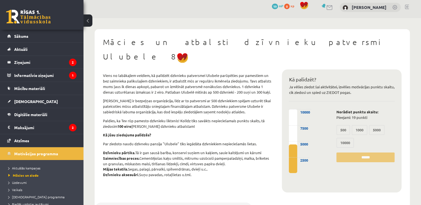
click at [344, 125] on label "500" at bounding box center [344, 130] width 14 height 10
click at [345, 138] on label "10000" at bounding box center [346, 143] width 18 height 10
click at [308, 5] on span at bounding box center [304, 5] width 8 height 8
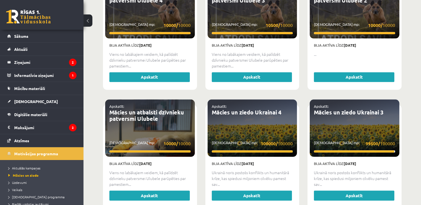
scroll to position [40, 0]
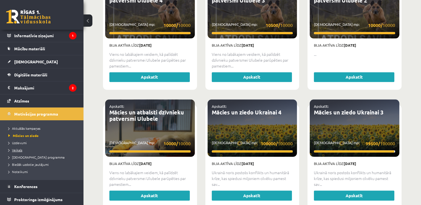
click at [18, 149] on span "Veikals" at bounding box center [15, 150] width 14 height 4
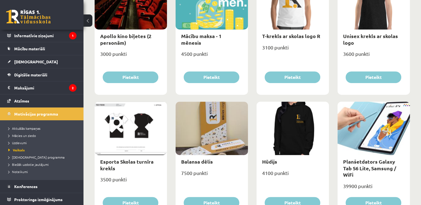
scroll to position [241, 0]
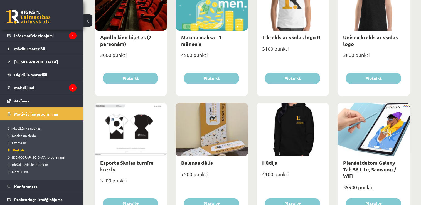
click at [131, 129] on div at bounding box center [131, 129] width 72 height 53
click at [115, 161] on link "Esporta Skolas turnīra krekls" at bounding box center [126, 166] width 53 height 13
type input "*"
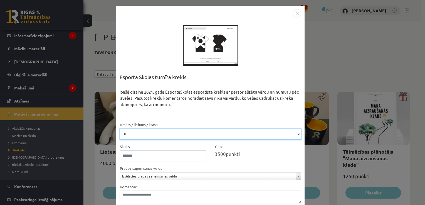
click at [200, 131] on select "* * **" at bounding box center [211, 134] width 182 height 11
click at [184, 133] on select "* * **" at bounding box center [211, 134] width 182 height 11
click at [185, 133] on select "* * **" at bounding box center [211, 134] width 182 height 11
click at [120, 129] on select "* * **" at bounding box center [211, 134] width 182 height 11
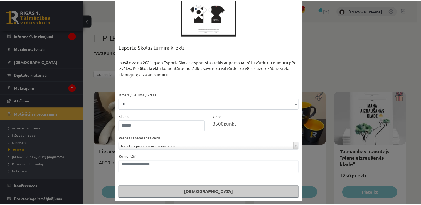
scroll to position [32, 0]
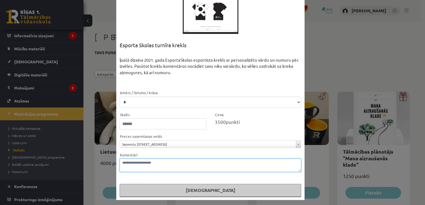
click at [198, 172] on textarea "Komentāri" at bounding box center [211, 165] width 182 height 13
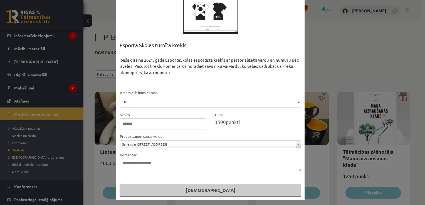
click at [336, 152] on div "**********" at bounding box center [212, 102] width 425 height 205
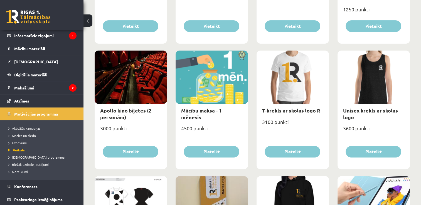
scroll to position [166, 0]
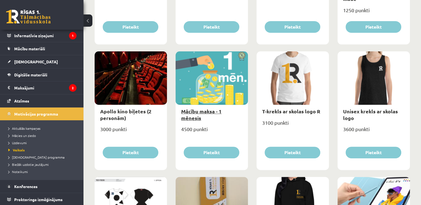
click at [201, 114] on link "Mācību maksa - 1 mēnesis" at bounding box center [201, 114] width 40 height 13
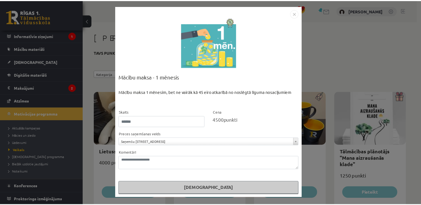
scroll to position [0, 0]
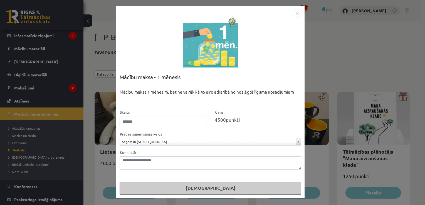
click at [298, 11] on img "Close" at bounding box center [297, 13] width 8 height 8
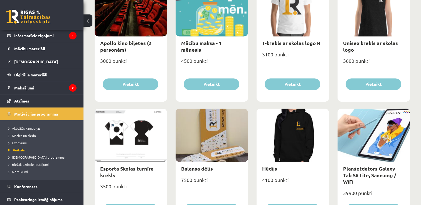
scroll to position [237, 0]
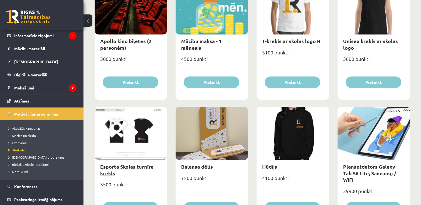
click at [136, 169] on link "Esporta Skolas turnīra krekls" at bounding box center [126, 170] width 53 height 13
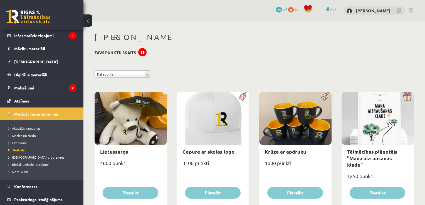
select select "*"
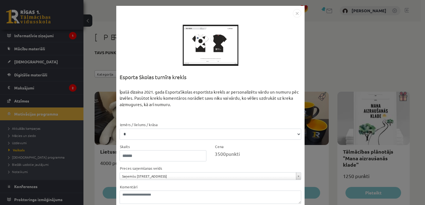
click at [217, 37] on div at bounding box center [211, 46] width 56 height 56
click at [297, 12] on img "Close" at bounding box center [297, 13] width 8 height 8
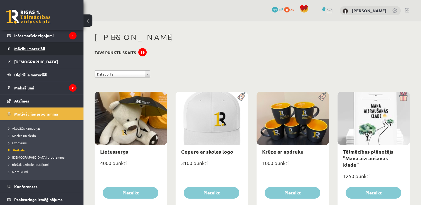
click at [30, 46] on span "Mācību materiāli" at bounding box center [29, 48] width 31 height 5
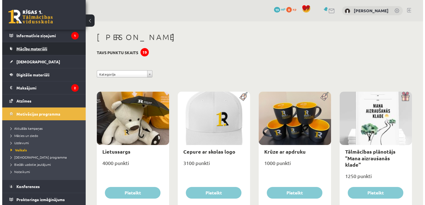
scroll to position [26, 0]
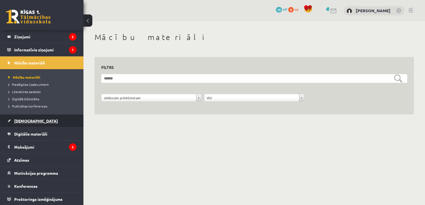
click at [39, 120] on link "[DEMOGRAPHIC_DATA]" at bounding box center [41, 121] width 69 height 13
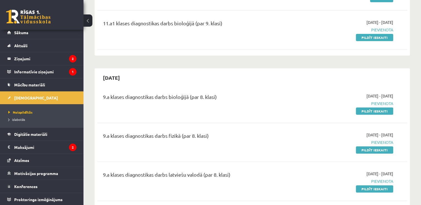
scroll to position [85, 0]
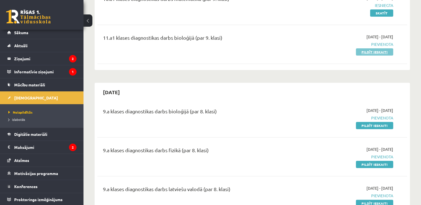
click at [384, 54] on link "Pildīt ieskaiti" at bounding box center [374, 51] width 37 height 7
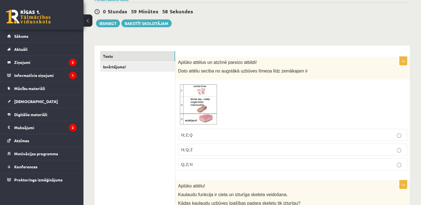
scroll to position [55, 0]
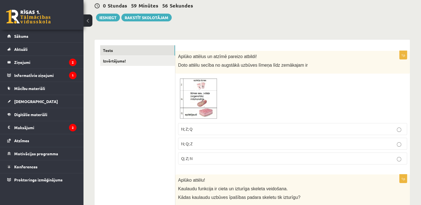
click at [190, 110] on img at bounding box center [199, 99] width 42 height 44
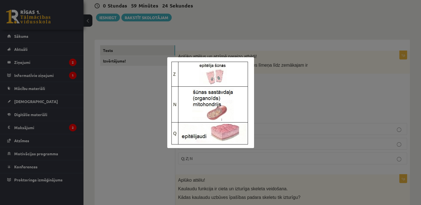
click at [281, 102] on div at bounding box center [210, 102] width 421 height 205
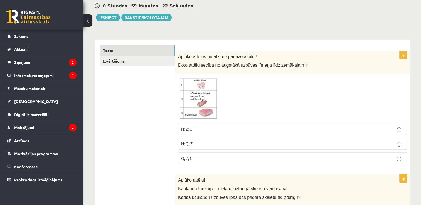
click at [190, 157] on span "Q; Z; N" at bounding box center [186, 158] width 11 height 5
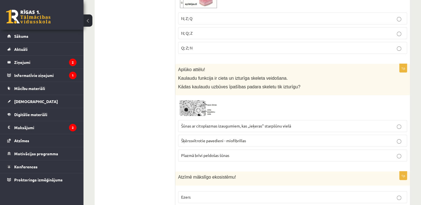
scroll to position [177, 0]
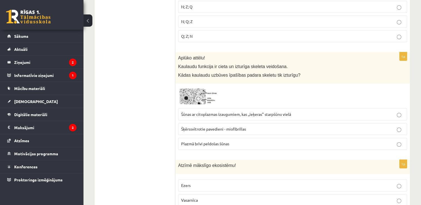
click at [197, 92] on img at bounding box center [199, 96] width 42 height 19
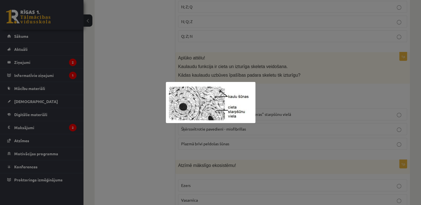
click at [136, 147] on div at bounding box center [210, 102] width 421 height 205
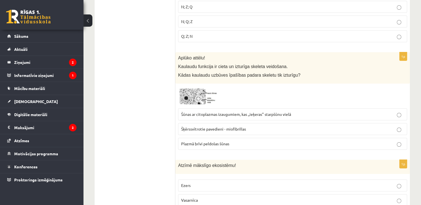
click at [238, 112] on span "Šūnas ar citoplazmas izaugumiem, kas ,,ieķeras" starpšūnu vielā" at bounding box center [236, 114] width 110 height 5
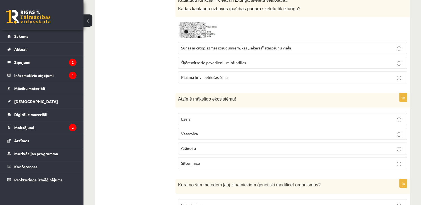
scroll to position [264, 0]
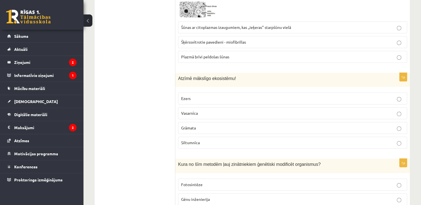
click at [203, 113] on p "Vasarnīca" at bounding box center [292, 114] width 223 height 6
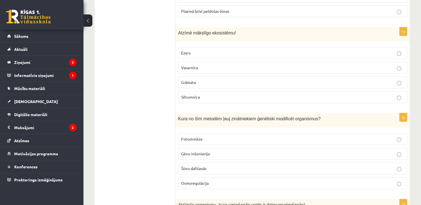
scroll to position [313, 0]
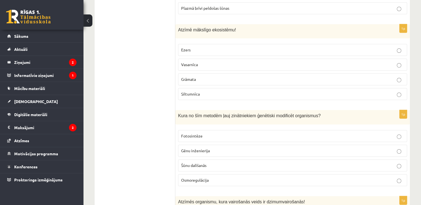
click at [223, 77] on p "Grāmata" at bounding box center [292, 80] width 223 height 6
click at [207, 165] on span "Šūnu dalīšanās" at bounding box center [193, 165] width 25 height 5
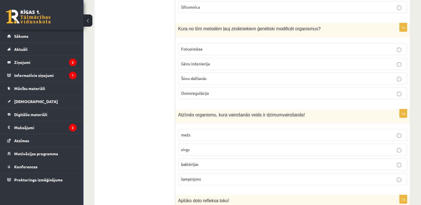
scroll to position [409, 0]
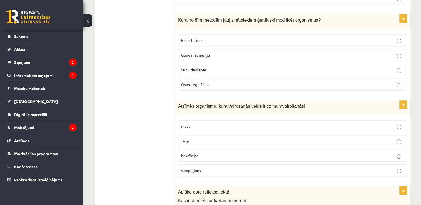
click at [193, 150] on label "baktērijas" at bounding box center [292, 156] width 229 height 12
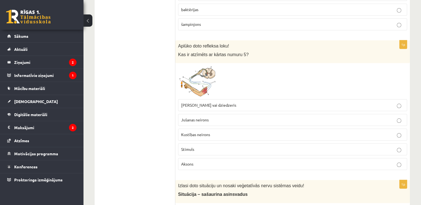
scroll to position [561, 0]
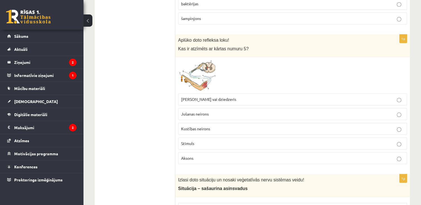
click at [198, 72] on span at bounding box center [199, 73] width 9 height 9
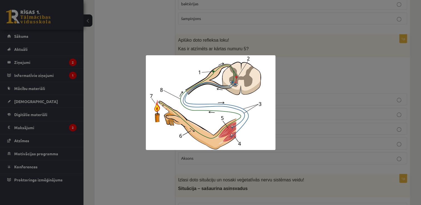
click at [307, 78] on div at bounding box center [210, 102] width 421 height 205
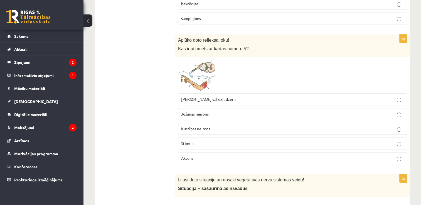
click at [212, 99] on span "Muskulis vai dziedzeris" at bounding box center [208, 99] width 55 height 5
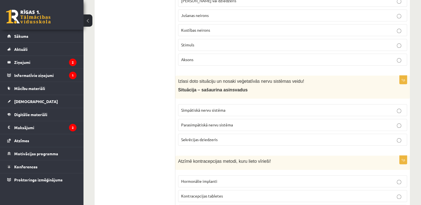
scroll to position [657, 0]
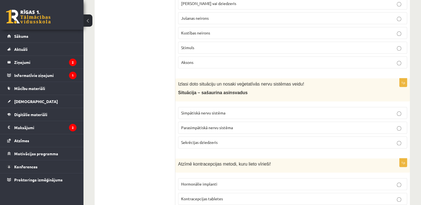
click at [207, 125] on span "Parasimpātiskā nervu sistēma" at bounding box center [207, 127] width 52 height 5
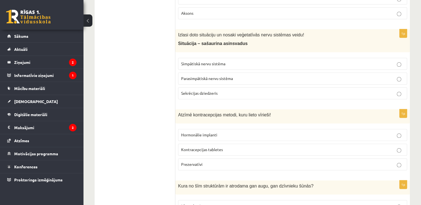
scroll to position [709, 0]
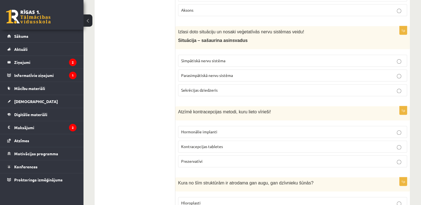
click at [233, 130] on p "Hormonālie implanti" at bounding box center [292, 132] width 223 height 6
click at [235, 144] on p "Kontracepcijas tabletes" at bounding box center [292, 147] width 223 height 6
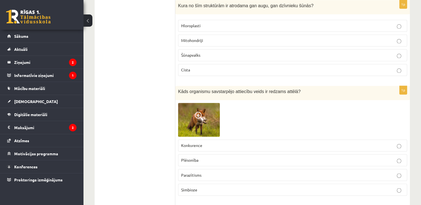
scroll to position [881, 0]
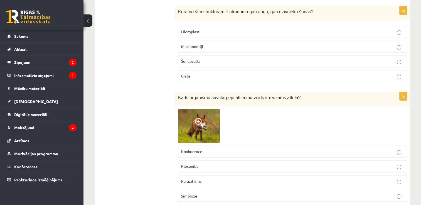
click at [207, 58] on p "Šūnapvalks" at bounding box center [292, 61] width 223 height 6
click at [207, 120] on img at bounding box center [199, 126] width 42 height 34
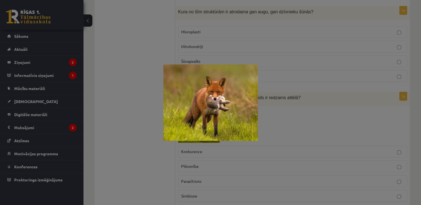
click at [113, 128] on div at bounding box center [210, 102] width 421 height 205
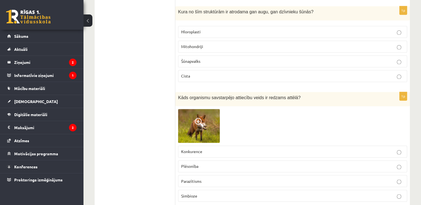
click at [200, 164] on p "Plēsonība" at bounding box center [292, 167] width 223 height 6
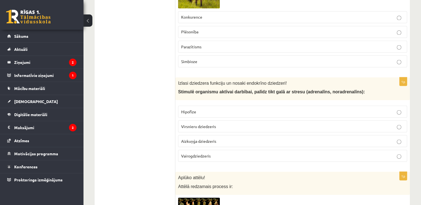
scroll to position [1012, 0]
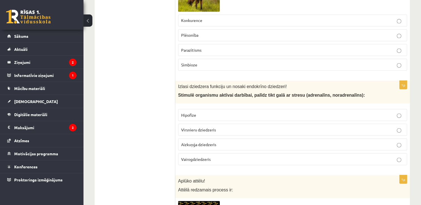
click at [209, 112] on p "Hipofīze" at bounding box center [292, 115] width 223 height 6
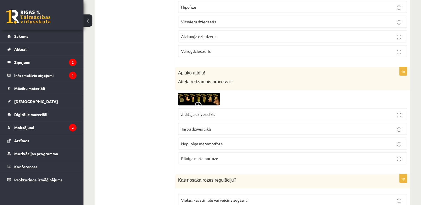
scroll to position [1129, 0]
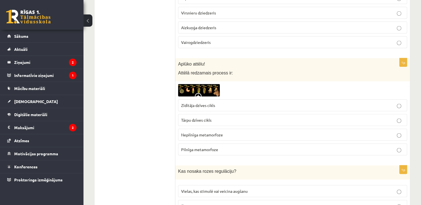
click at [209, 92] on img at bounding box center [199, 90] width 42 height 13
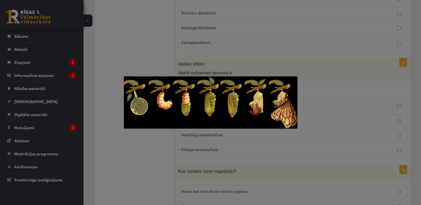
click at [139, 155] on div at bounding box center [210, 102] width 421 height 205
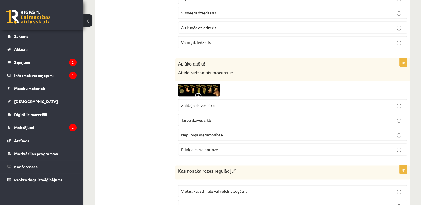
click at [201, 119] on label "Tārpu dzīves cikls" at bounding box center [292, 120] width 229 height 12
click at [205, 84] on img at bounding box center [199, 90] width 42 height 13
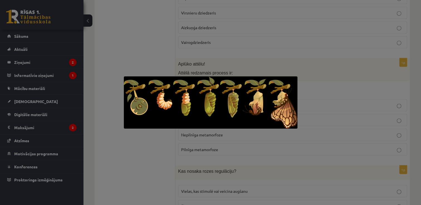
click at [146, 164] on div at bounding box center [210, 102] width 421 height 205
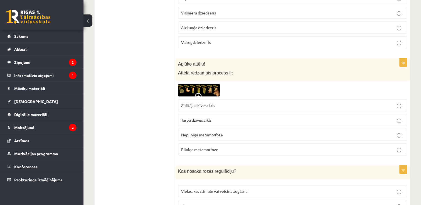
click at [338, 105] on label "Zīdītāja dzīves cikls" at bounding box center [292, 106] width 229 height 12
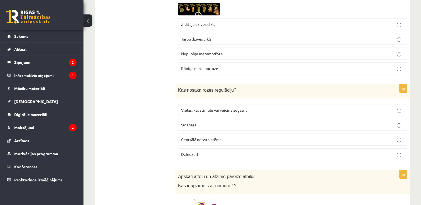
scroll to position [1207, 0]
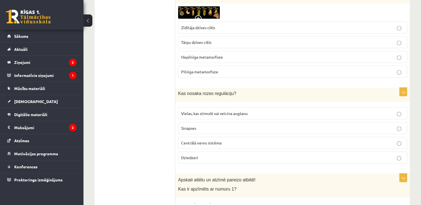
click at [264, 111] on p "Vielas, kas stimulē vai veicina augšanu" at bounding box center [292, 114] width 223 height 6
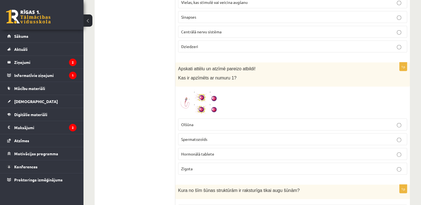
scroll to position [1313, 0]
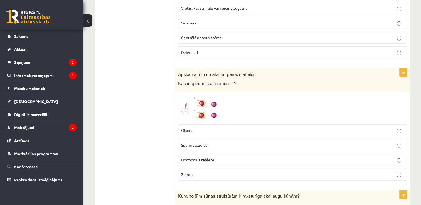
click at [196, 106] on span at bounding box center [199, 108] width 9 height 9
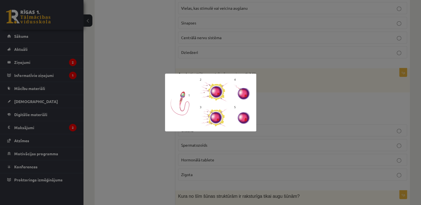
click at [118, 142] on div at bounding box center [210, 102] width 421 height 205
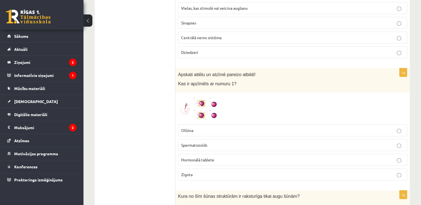
click at [200, 143] on span "Spermatozoīds" at bounding box center [194, 145] width 26 height 5
click at [203, 106] on span at bounding box center [199, 108] width 9 height 9
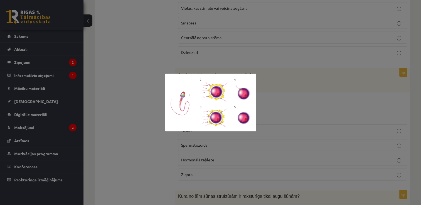
click at [136, 123] on div at bounding box center [210, 102] width 421 height 205
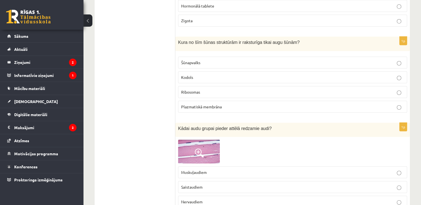
scroll to position [1476, 0]
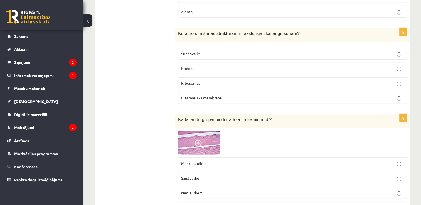
click at [225, 80] on p "Ribosomas" at bounding box center [292, 83] width 223 height 6
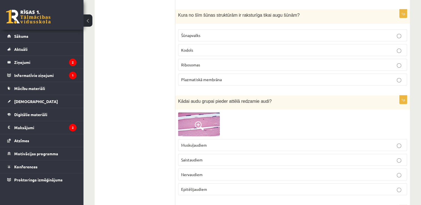
scroll to position [1506, 0]
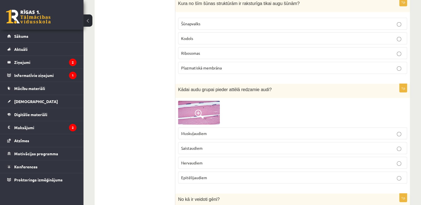
click at [204, 108] on img at bounding box center [199, 113] width 42 height 24
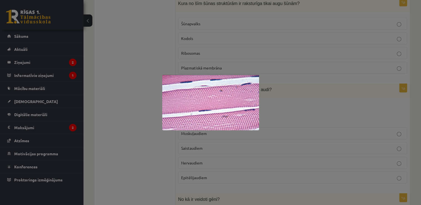
click at [340, 145] on div at bounding box center [210, 102] width 421 height 205
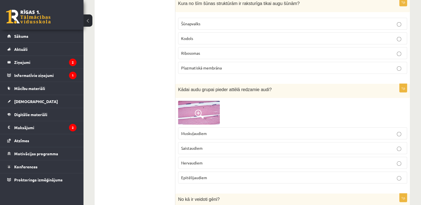
click at [312, 175] on p "Epitēlijaudiem" at bounding box center [292, 178] width 223 height 6
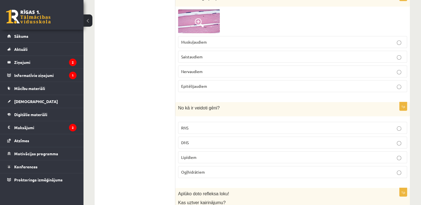
scroll to position [1639, 0]
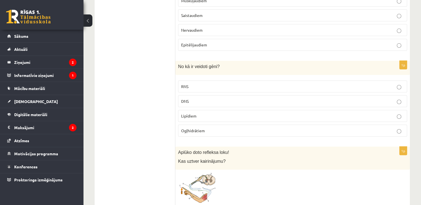
click at [264, 99] on p "DNS" at bounding box center [292, 102] width 223 height 6
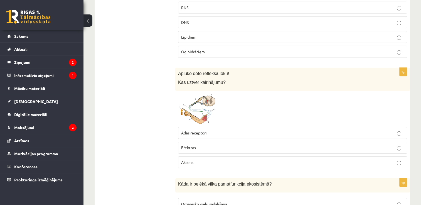
scroll to position [1721, 0]
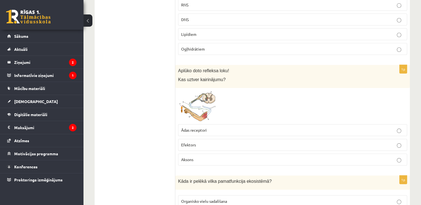
click at [190, 128] on span "Ādas receptori" at bounding box center [194, 130] width 26 height 5
click at [198, 110] on img at bounding box center [199, 106] width 42 height 31
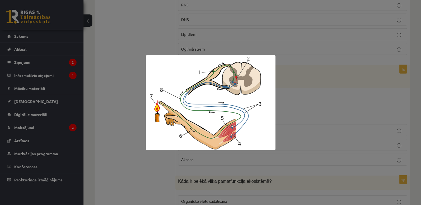
click at [337, 97] on div at bounding box center [210, 102] width 421 height 205
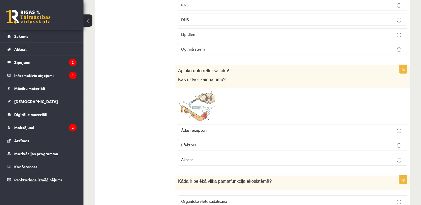
click at [208, 142] on p "Efektors" at bounding box center [292, 145] width 223 height 6
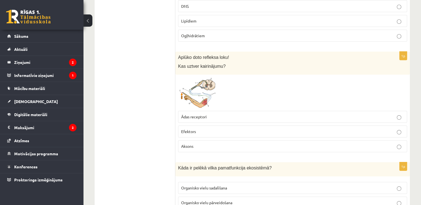
scroll to position [1740, 0]
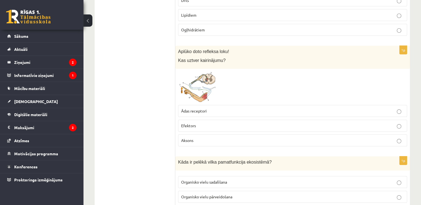
click at [273, 108] on p "Ādas receptori" at bounding box center [292, 111] width 223 height 6
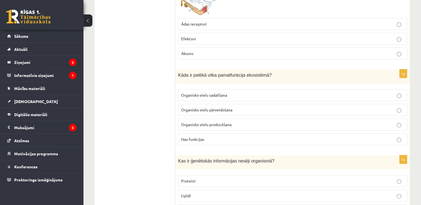
scroll to position [1821, 0]
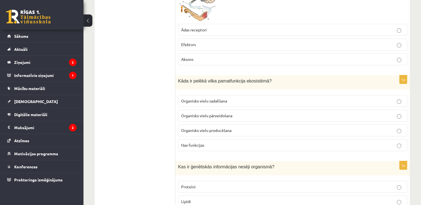
click at [234, 113] on p "Organisko vielu pārveidošana" at bounding box center [292, 116] width 223 height 6
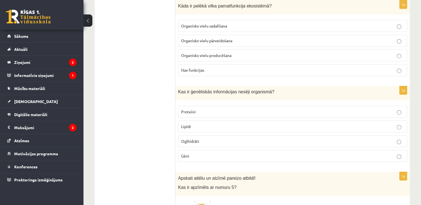
scroll to position [1906, 0]
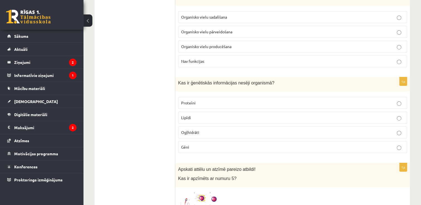
click at [203, 130] on p "Ogļhidrāti" at bounding box center [292, 133] width 223 height 6
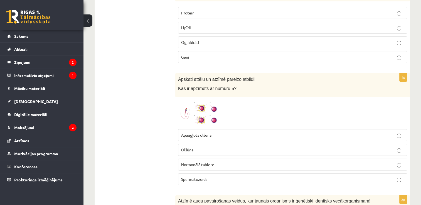
scroll to position [2002, 0]
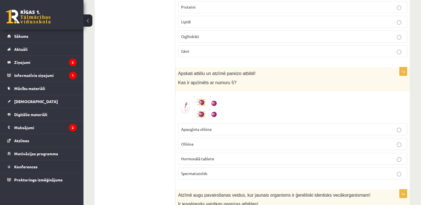
click at [217, 98] on img at bounding box center [199, 107] width 42 height 26
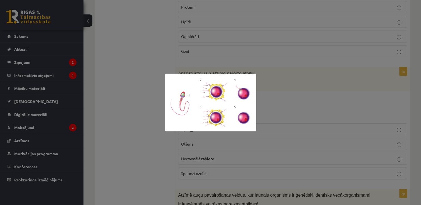
click at [136, 115] on div at bounding box center [210, 102] width 421 height 205
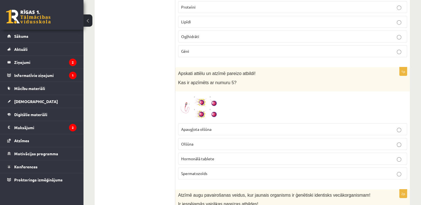
click at [205, 127] on span "Apaugļota olšūna" at bounding box center [196, 129] width 30 height 5
click at [197, 103] on span at bounding box center [199, 107] width 9 height 9
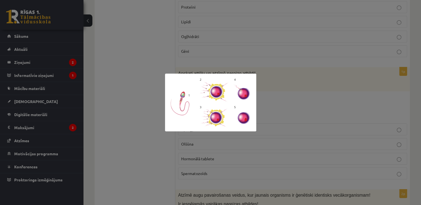
click at [148, 116] on div at bounding box center [210, 102] width 421 height 205
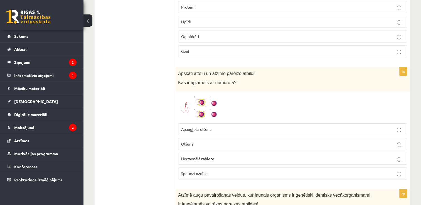
click at [202, 141] on p "Olšūna" at bounding box center [292, 144] width 223 height 6
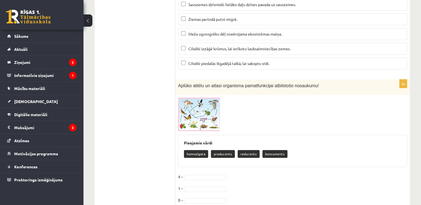
scroll to position [2348, 0]
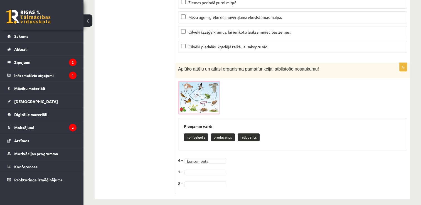
click at [195, 164] on fieldset "**********" at bounding box center [292, 173] width 229 height 35
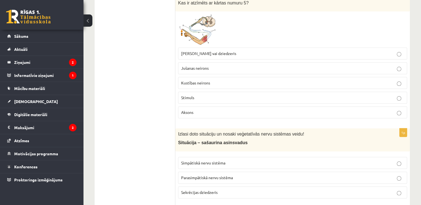
scroll to position [589, 0]
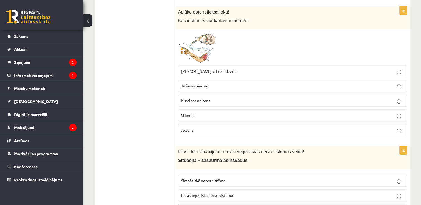
drag, startPoint x: 411, startPoint y: 66, endPoint x: 425, endPoint y: 61, distance: 15.3
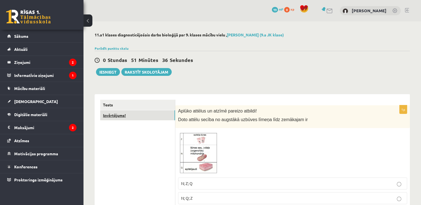
click at [133, 111] on link "Izvērtējums!" at bounding box center [137, 116] width 75 height 10
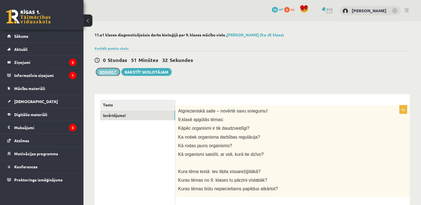
click at [113, 72] on button "Iesniegt" at bounding box center [108, 72] width 24 height 8
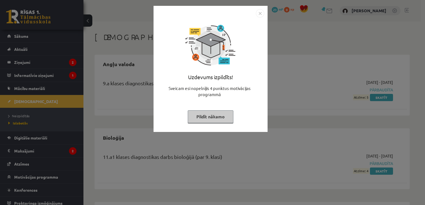
click at [231, 117] on button "Pildīt nākamo" at bounding box center [211, 117] width 46 height 13
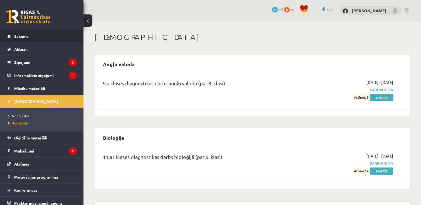
click at [40, 37] on link "Sākums" at bounding box center [41, 36] width 69 height 13
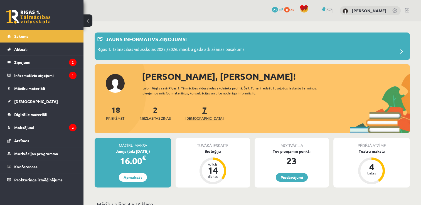
click at [195, 108] on link "7 Ieskaites" at bounding box center [204, 113] width 38 height 16
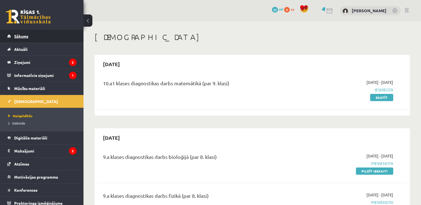
click at [39, 38] on link "Sākums" at bounding box center [41, 36] width 69 height 13
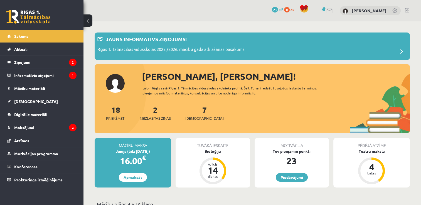
click at [38, 51] on link "Aktuāli" at bounding box center [41, 49] width 69 height 13
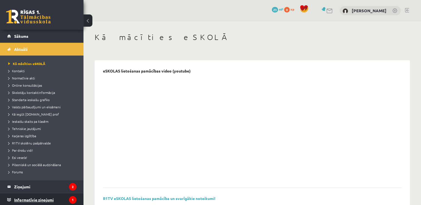
click at [32, 196] on legend "Informatīvie ziņojumi 1" at bounding box center [45, 200] width 62 height 13
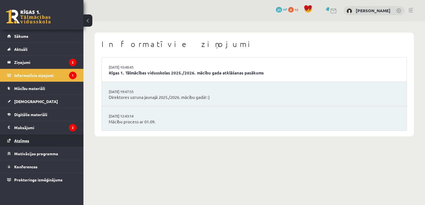
click at [40, 135] on link "Atzīmes" at bounding box center [41, 140] width 69 height 13
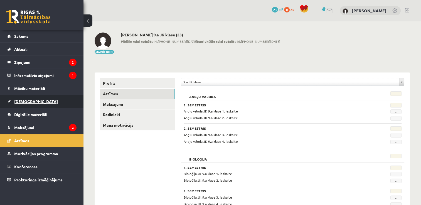
click at [34, 98] on link "[DEMOGRAPHIC_DATA]" at bounding box center [41, 101] width 69 height 13
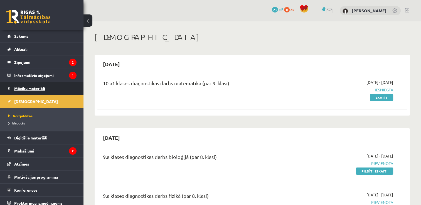
click at [32, 89] on span "Mācību materiāli" at bounding box center [29, 88] width 31 height 5
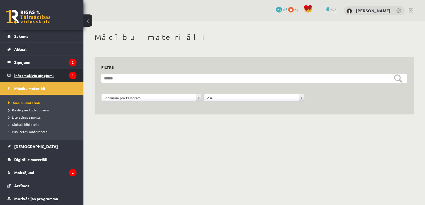
click at [34, 75] on legend "Informatīvie ziņojumi 1" at bounding box center [45, 75] width 62 height 13
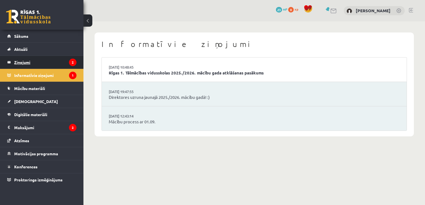
click at [33, 63] on legend "Ziņojumi 2" at bounding box center [45, 62] width 62 height 13
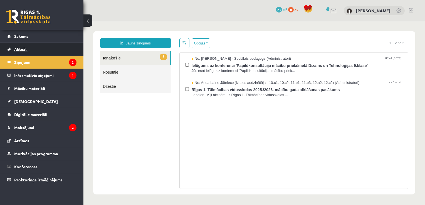
click at [30, 50] on link "Aktuāli" at bounding box center [41, 49] width 69 height 13
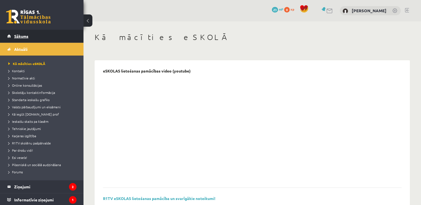
click at [28, 36] on span "Sākums" at bounding box center [21, 36] width 14 height 5
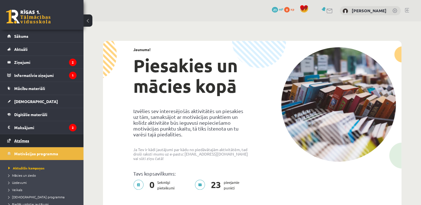
click at [29, 143] on link "Atzīmes" at bounding box center [41, 140] width 69 height 13
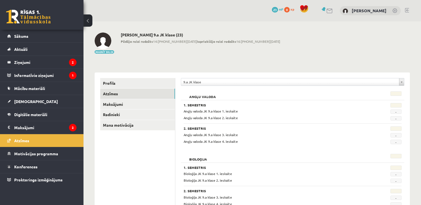
click at [28, 128] on legend "Maksājumi 2" at bounding box center [45, 127] width 62 height 13
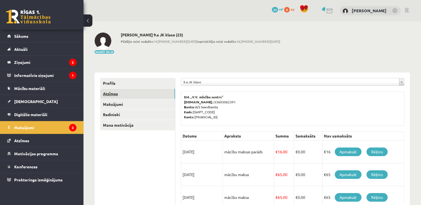
click at [114, 95] on link "Atzīmes" at bounding box center [137, 94] width 75 height 10
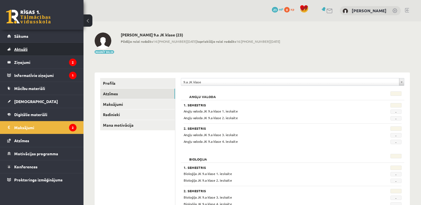
click at [33, 47] on link "Aktuāli" at bounding box center [41, 49] width 69 height 13
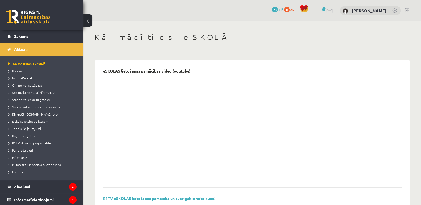
click at [20, 39] on link "Sākums" at bounding box center [41, 36] width 69 height 13
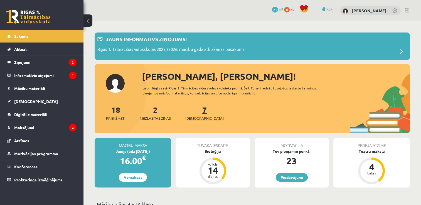
click at [198, 107] on link "7 Ieskaites" at bounding box center [204, 113] width 38 height 16
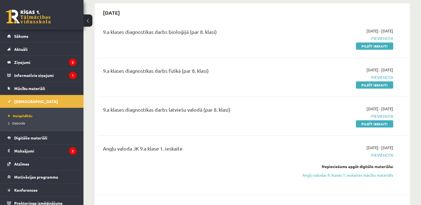
scroll to position [305, 0]
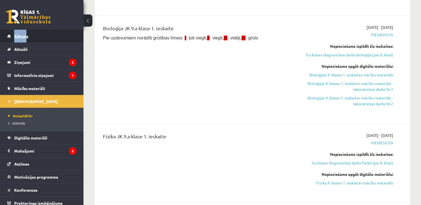
drag, startPoint x: 26, startPoint y: 28, endPoint x: 27, endPoint y: 35, distance: 7.3
click at [27, 35] on div "0 Dāvanas 23 mP 0 xp Ivanda Kokina Sākums Aktuāli Kā mācīties eSKOLĀ Kontakti N…" at bounding box center [42, 102] width 84 height 205
click at [27, 35] on span "Sākums" at bounding box center [21, 36] width 14 height 5
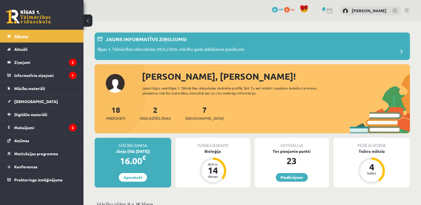
click at [29, 34] on link "Sākums" at bounding box center [41, 36] width 69 height 13
click at [196, 108] on link "7 Ieskaites" at bounding box center [204, 113] width 38 height 16
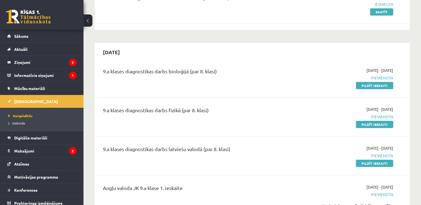
scroll to position [93, 0]
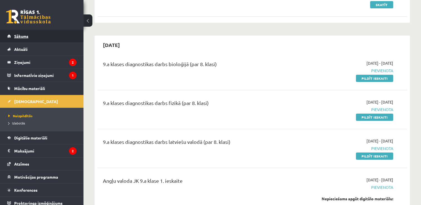
click at [20, 35] on span "Sākums" at bounding box center [21, 36] width 14 height 5
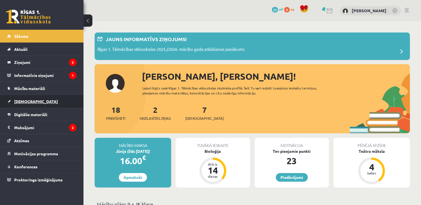
click at [38, 100] on link "[DEMOGRAPHIC_DATA]" at bounding box center [41, 101] width 69 height 13
